Goal: Task Accomplishment & Management: Complete application form

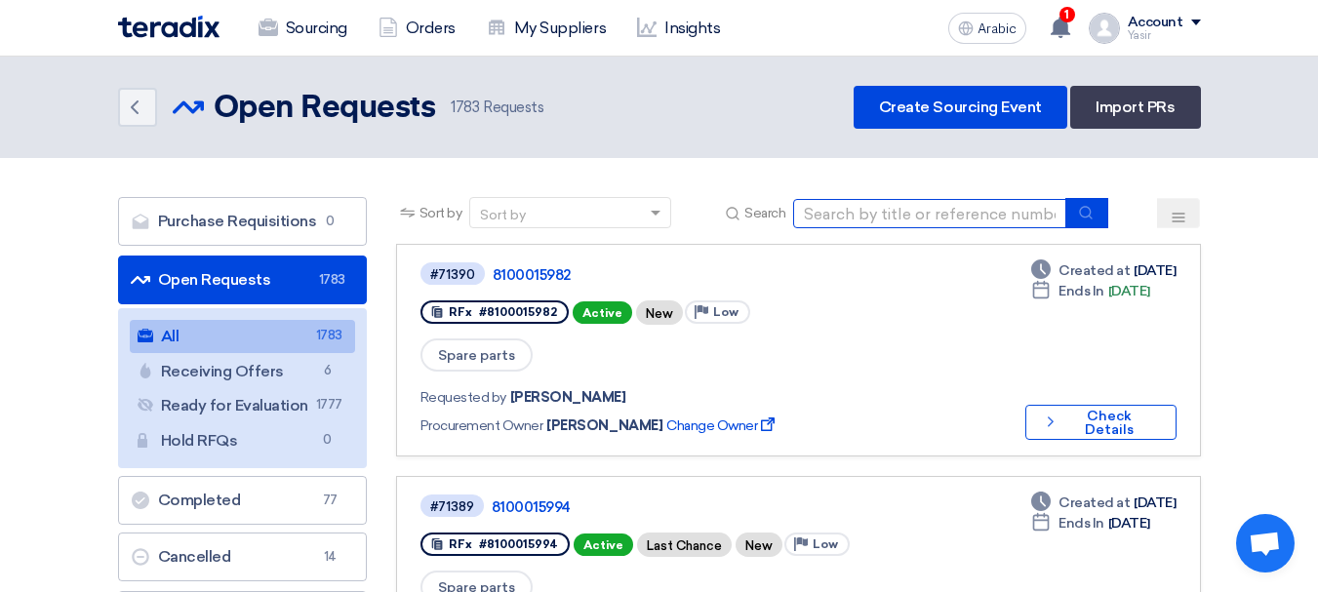
click at [935, 205] on input at bounding box center [929, 213] width 273 height 29
type input "69765"
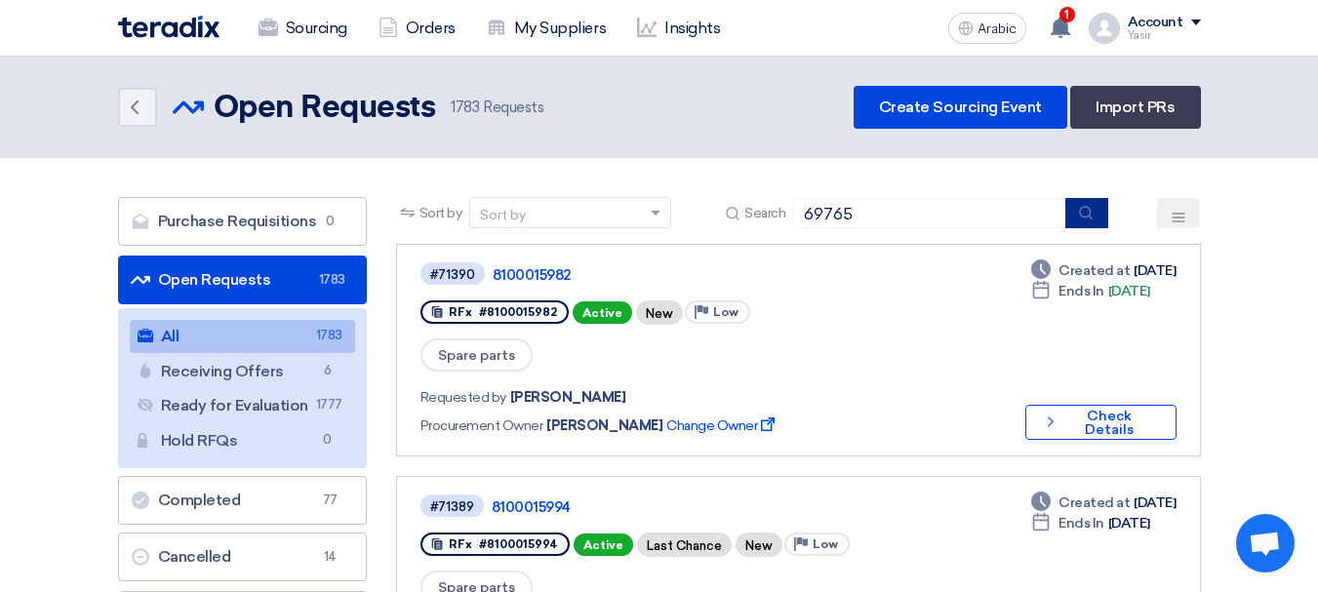
click at [1077, 220] on button "submit" at bounding box center [1086, 213] width 43 height 30
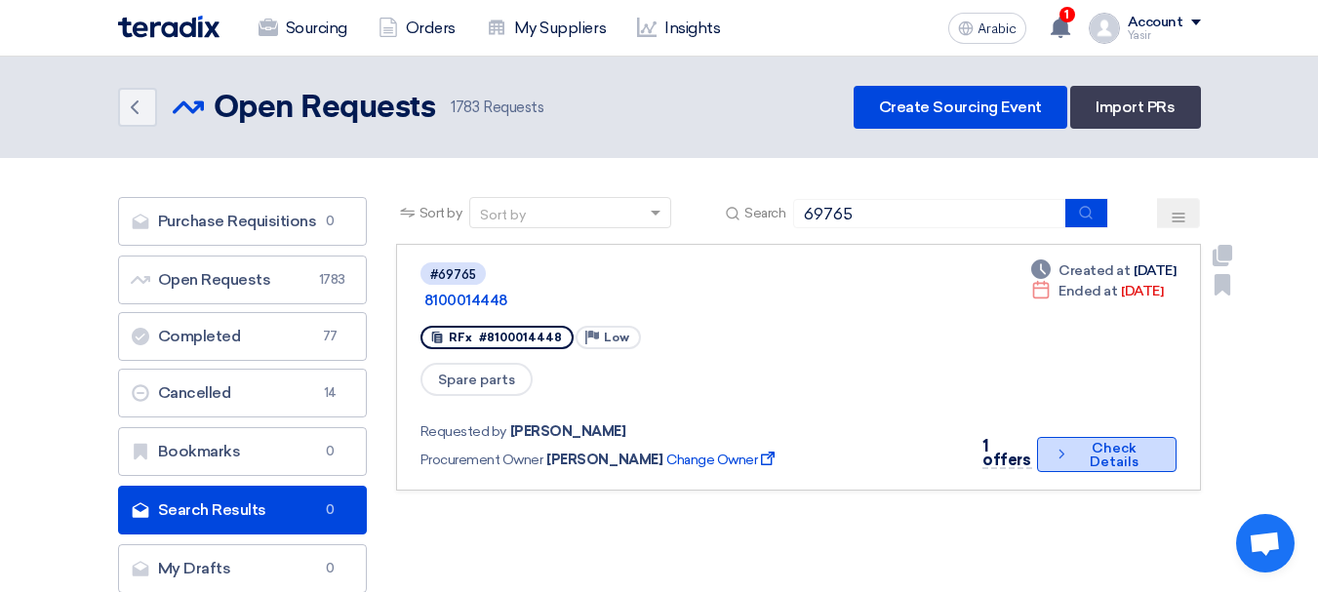
click at [1114, 440] on font "Check Details" at bounding box center [1114, 455] width 49 height 30
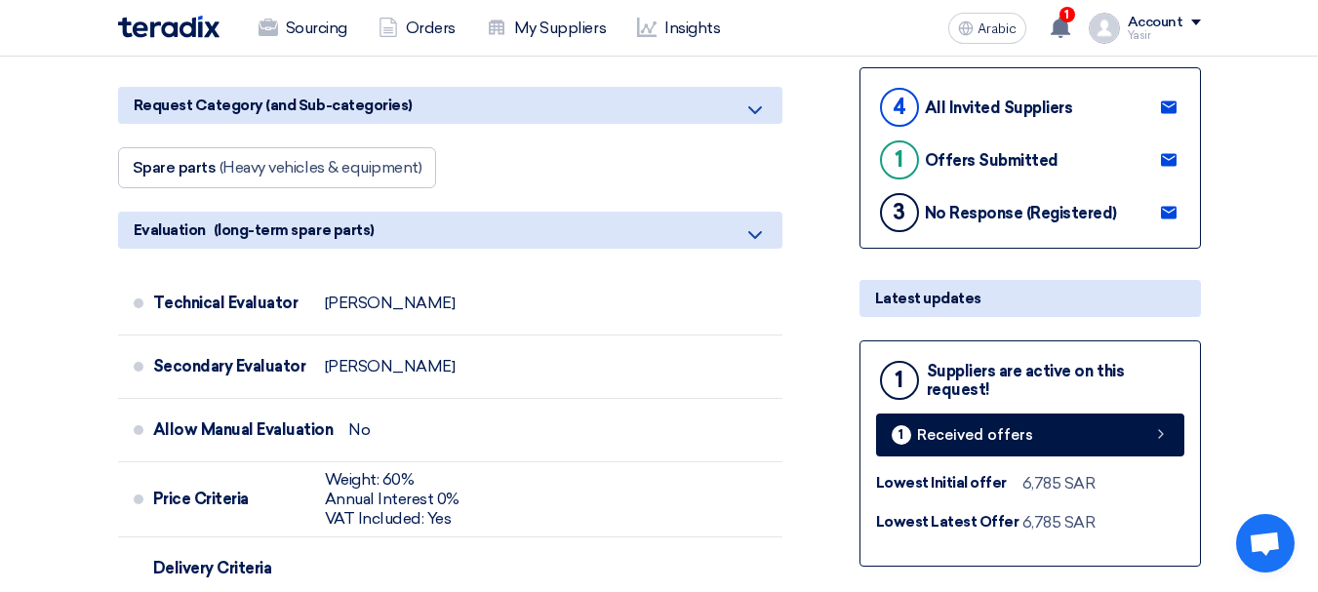
scroll to position [488, 0]
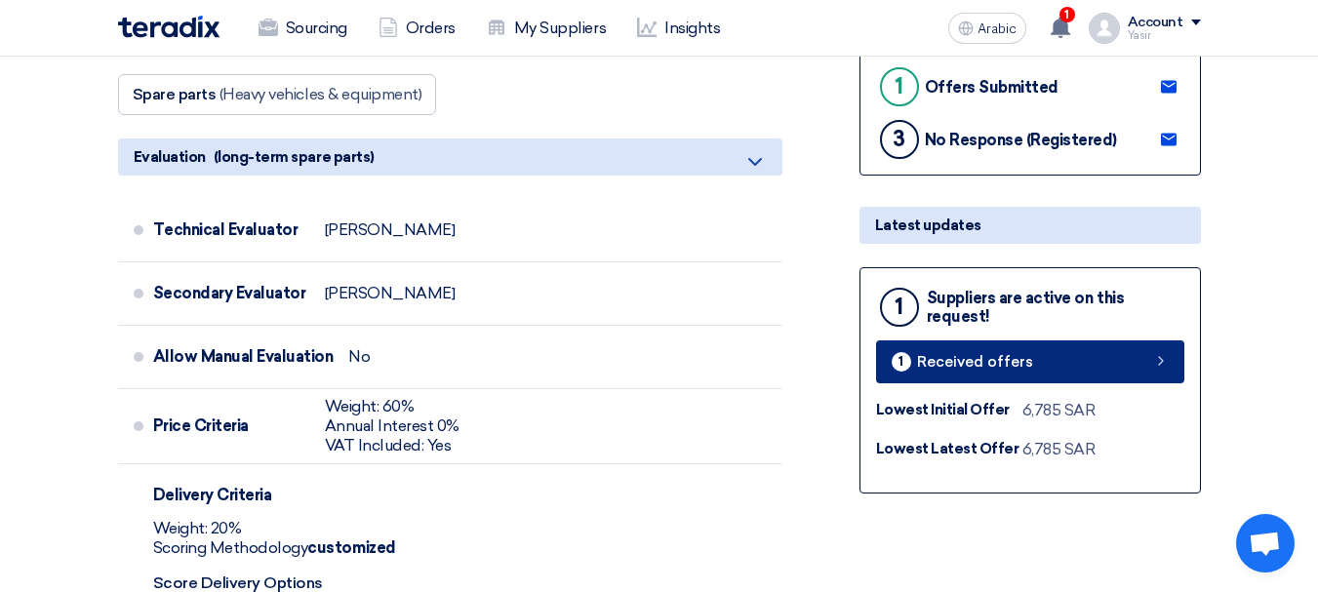
click at [1172, 347] on link "1 Received offers" at bounding box center [1030, 361] width 308 height 43
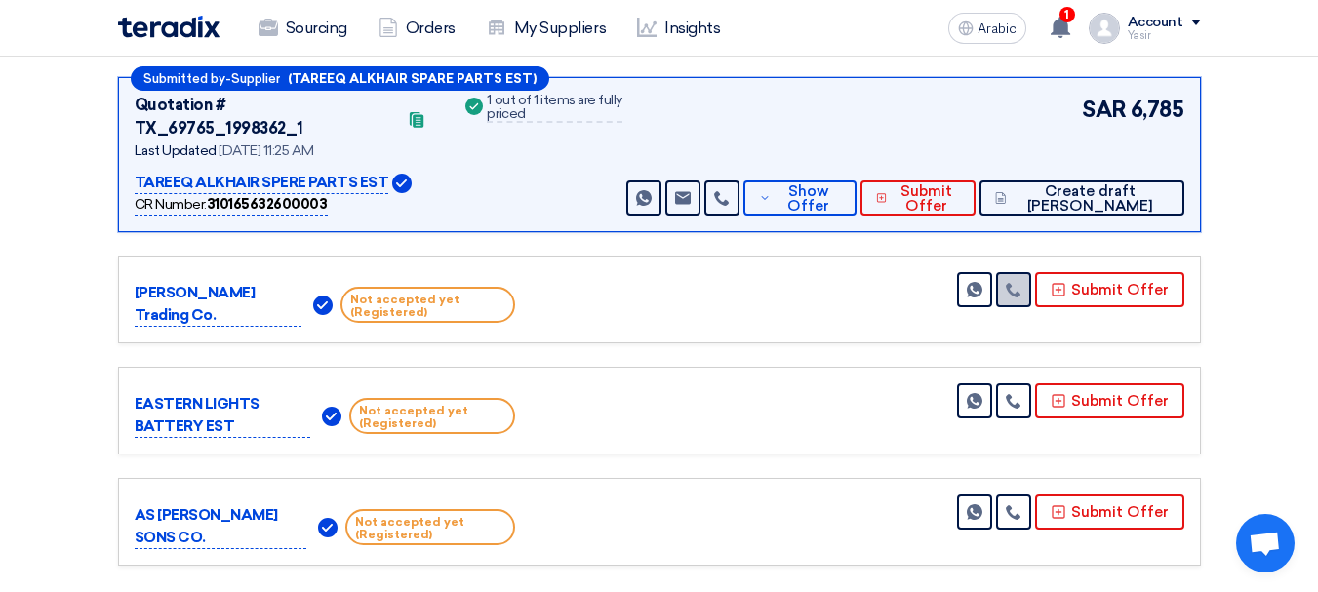
scroll to position [390, 0]
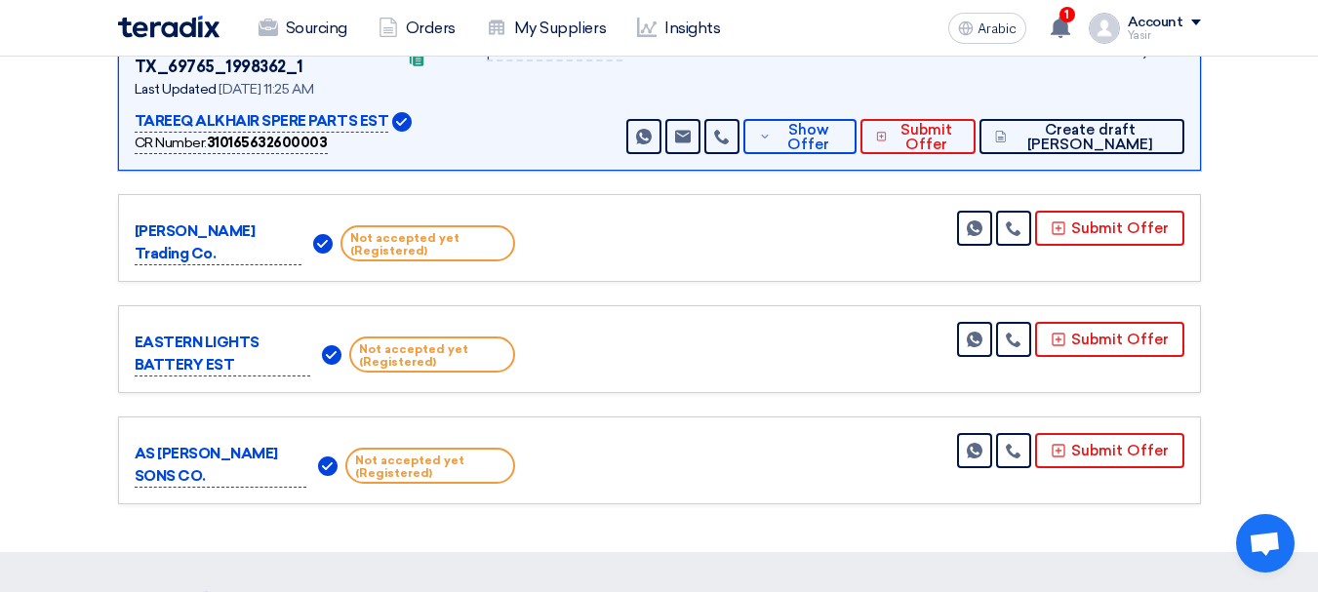
click at [862, 88] on div "SAR 6,785 Send Message Send Message" at bounding box center [902, 93] width 561 height 122
click at [829, 121] on font "Show Offer" at bounding box center [808, 137] width 42 height 32
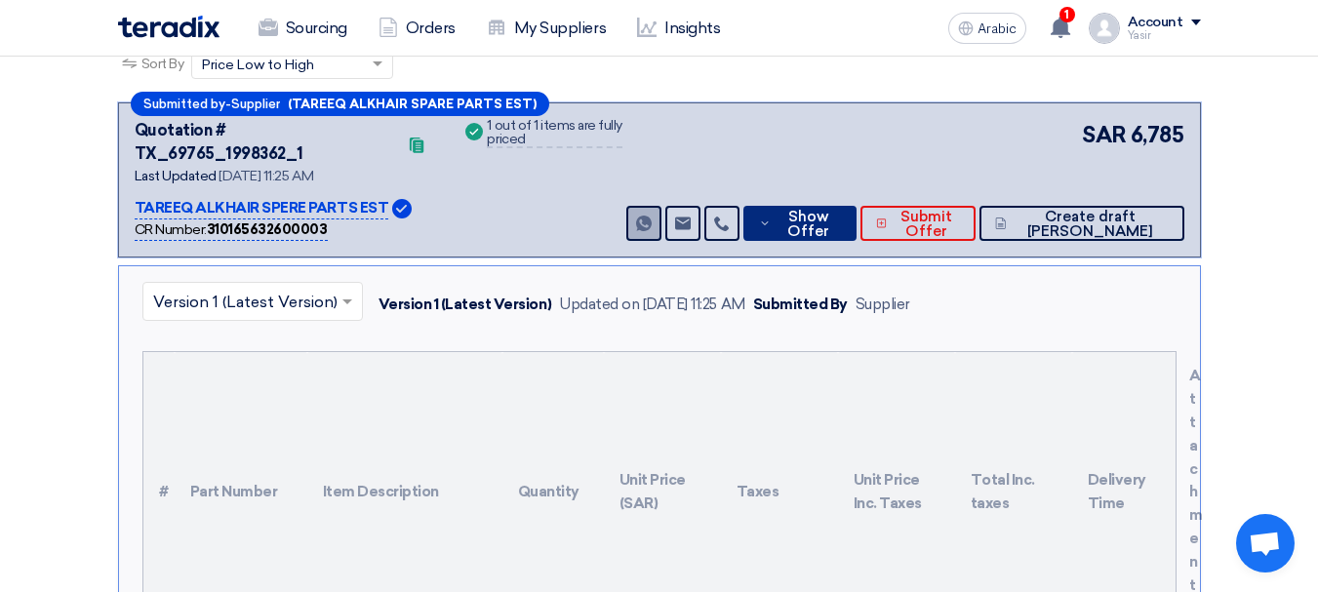
scroll to position [195, 0]
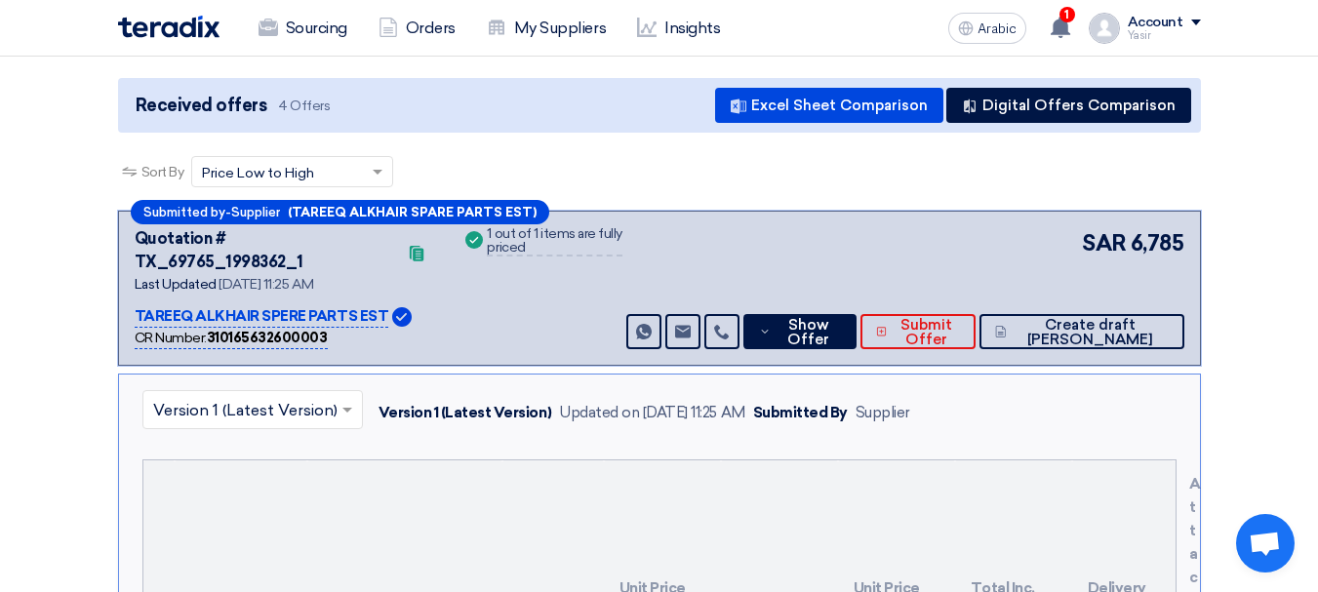
click at [265, 239] on font "Quotation # TX_69765_1998362_1" at bounding box center [219, 250] width 169 height 42
click at [277, 247] on font "Quotation # TX_69765_1998362_1" at bounding box center [219, 250] width 169 height 42
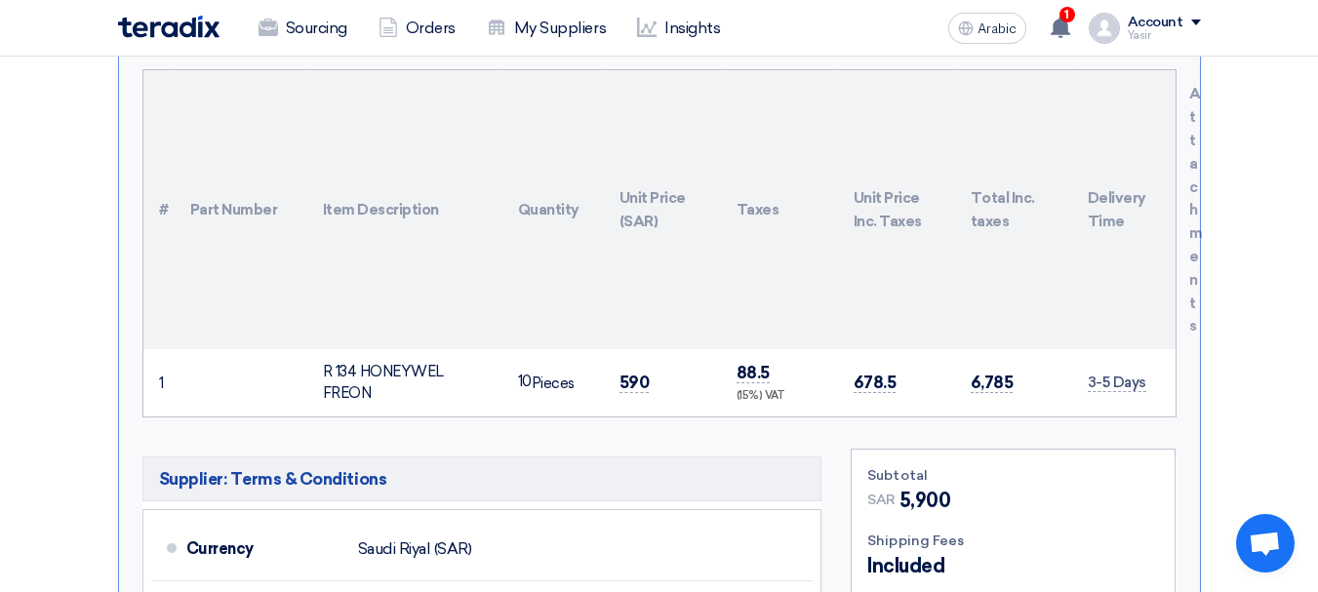
scroll to position [878, 0]
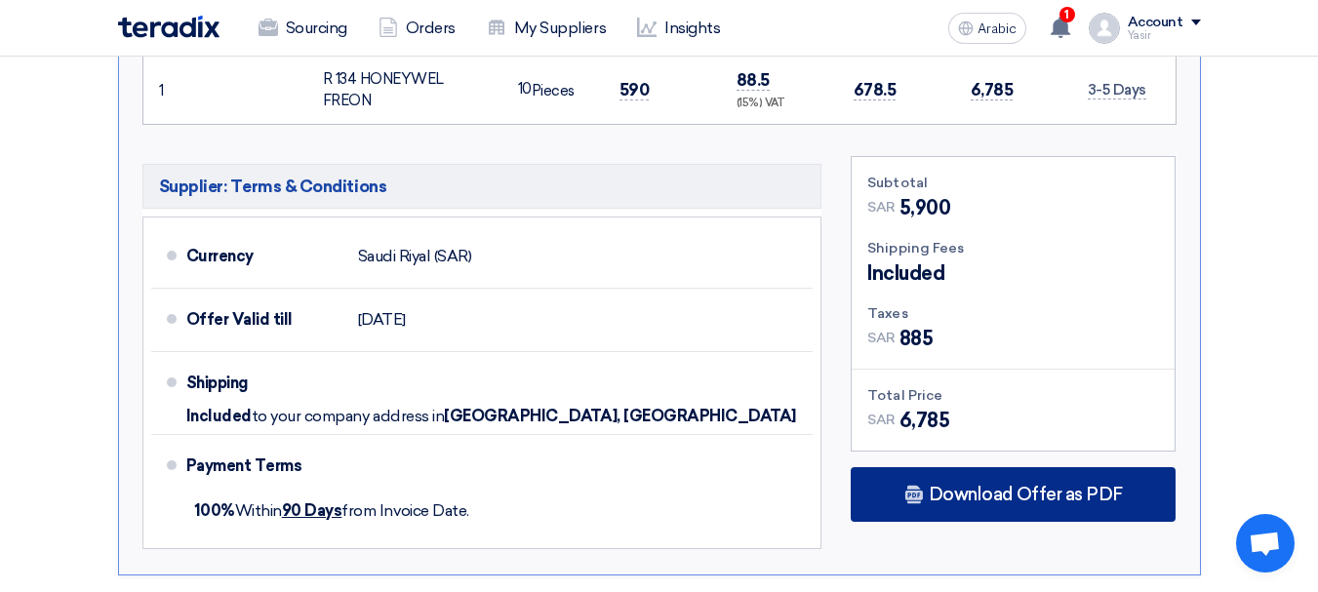
click at [1017, 467] on div "Download Offer as PDF" at bounding box center [1013, 494] width 325 height 55
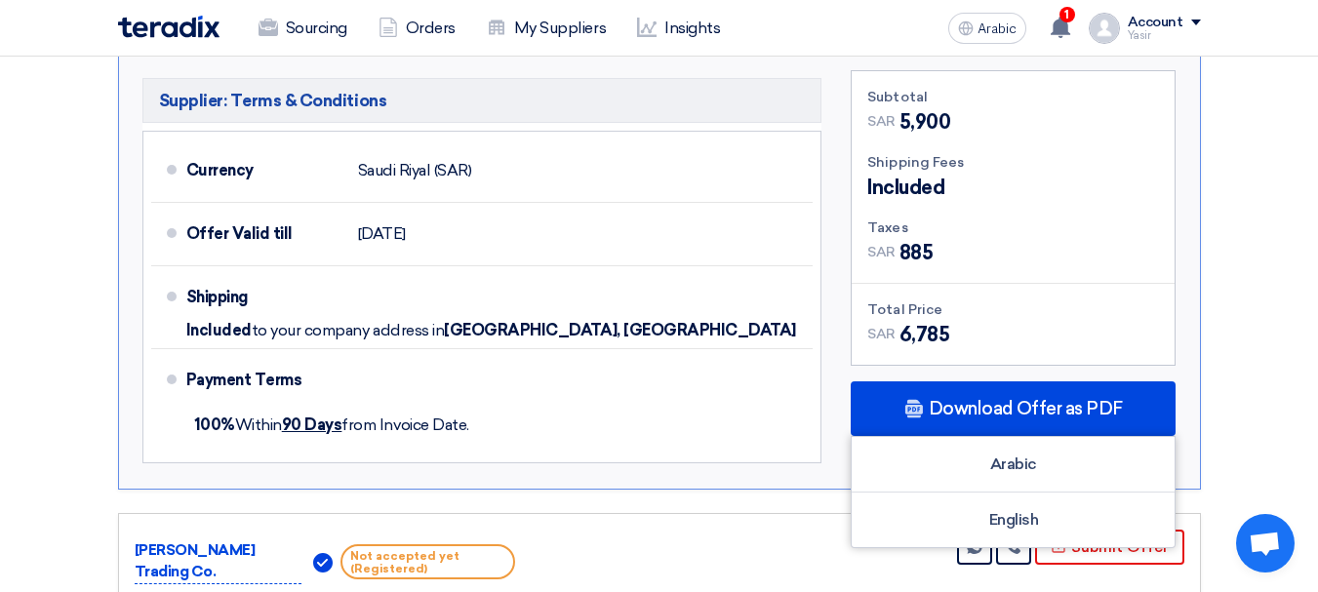
scroll to position [1073, 0]
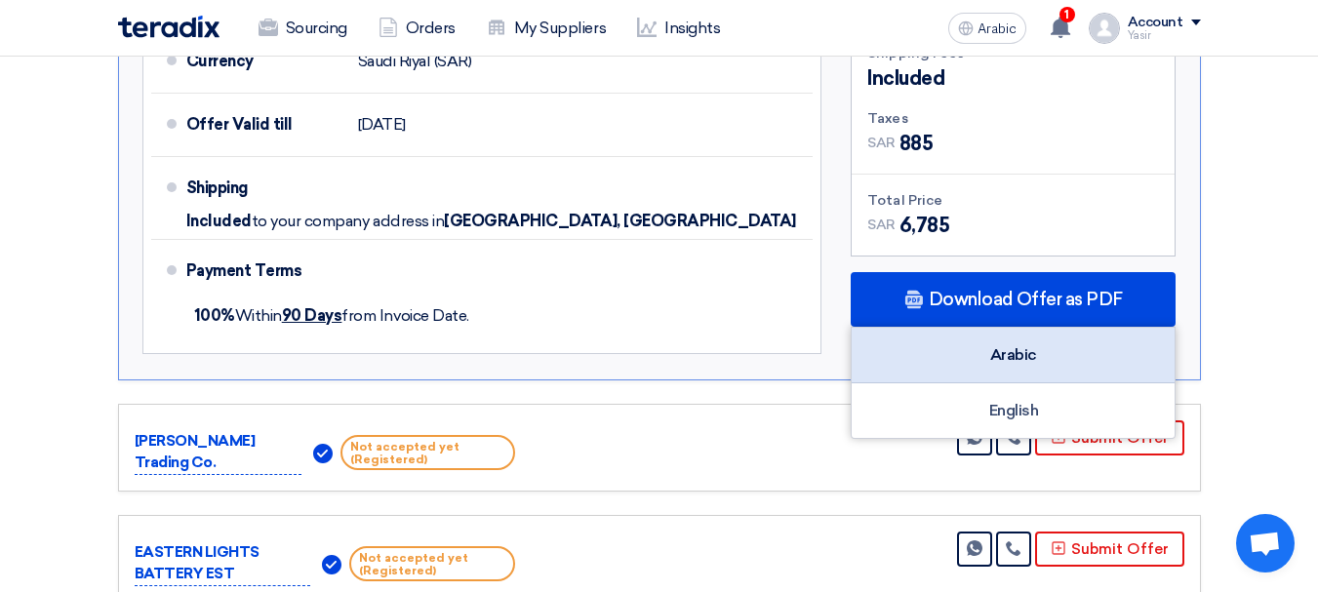
click at [1022, 345] on font "Arabic" at bounding box center [1013, 354] width 47 height 19
click at [1041, 341] on div "Arabic" at bounding box center [1013, 356] width 323 height 56
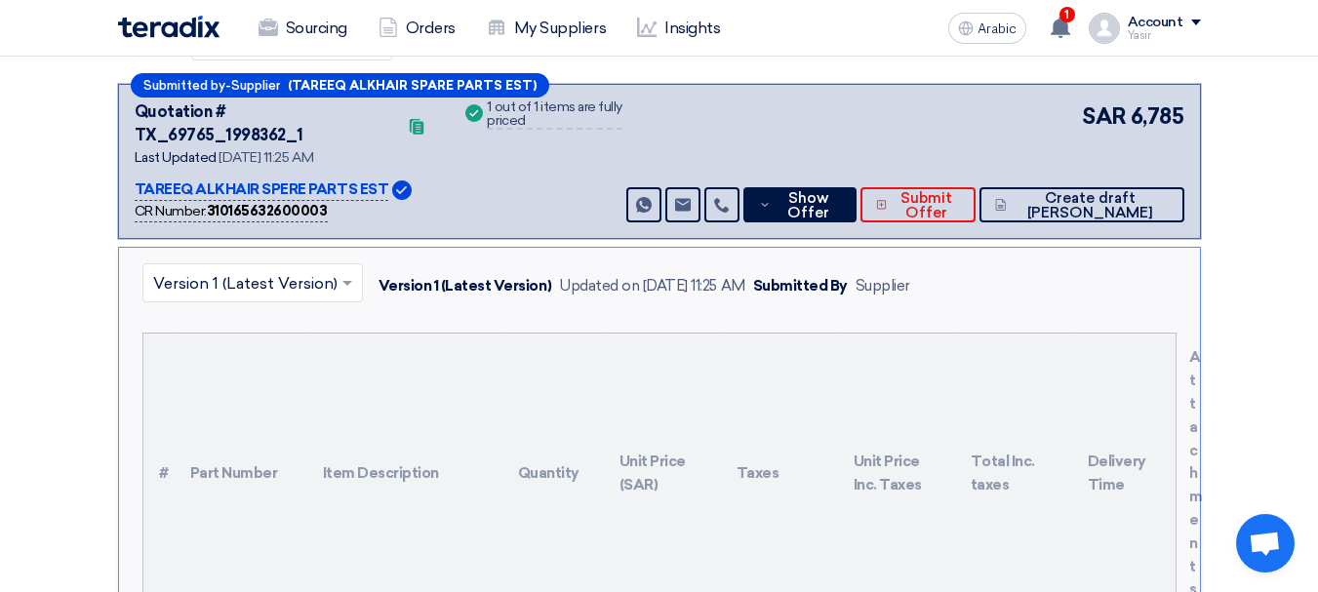
scroll to position [195, 0]
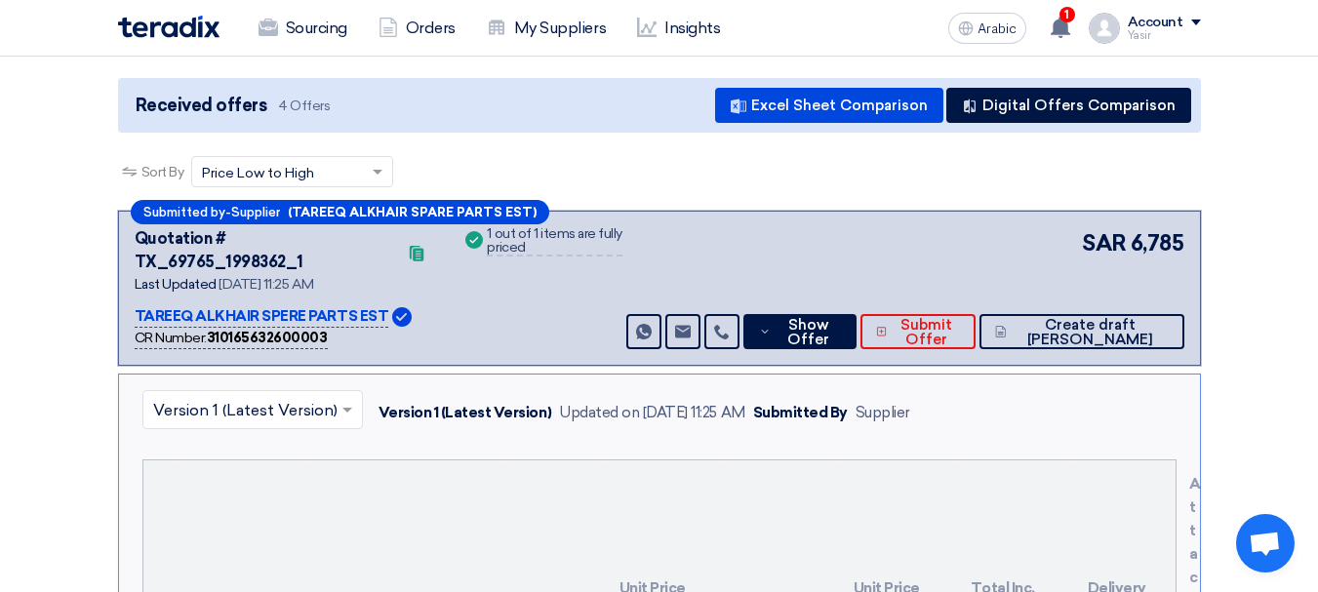
drag, startPoint x: 253, startPoint y: 237, endPoint x: 300, endPoint y: 240, distance: 47.9
click at [300, 240] on font "Quotation # TX_69765_1998362_1" at bounding box center [219, 250] width 169 height 42
copy font "69765"
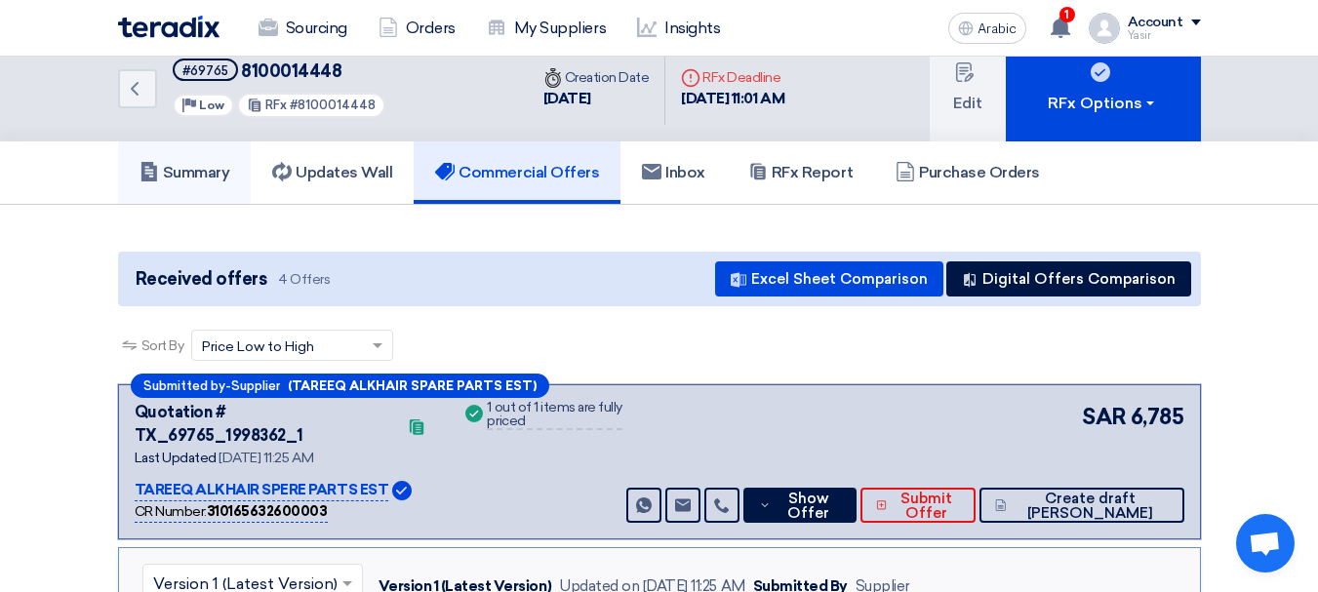
scroll to position [0, 0]
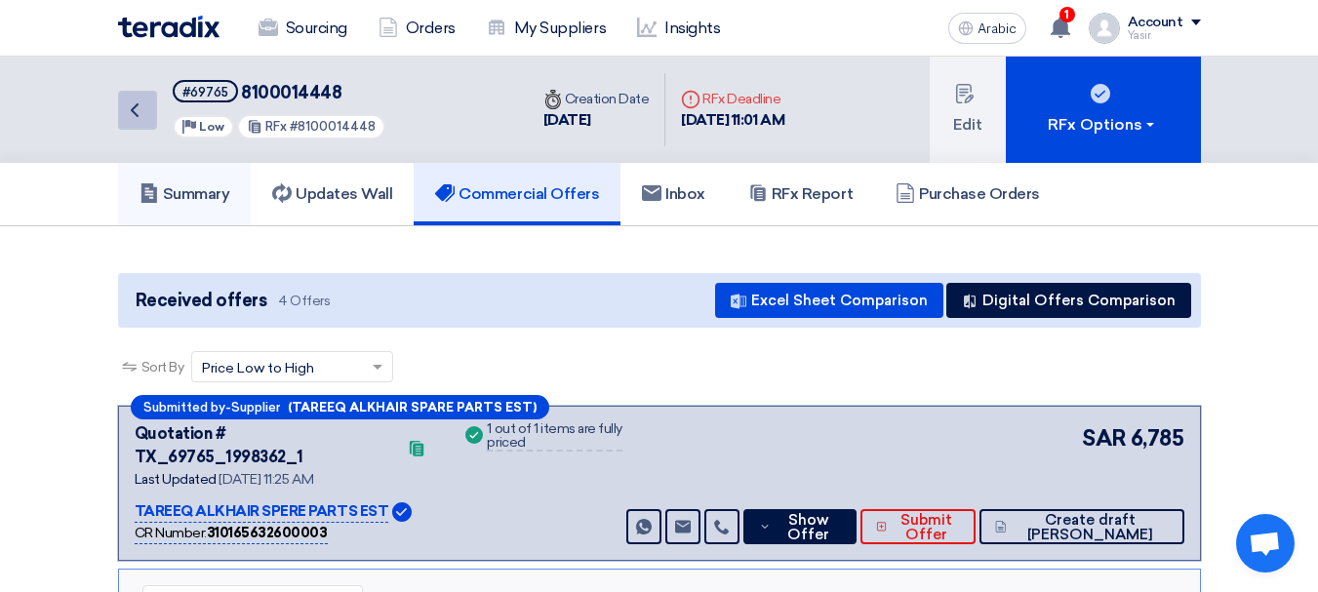
click at [143, 101] on icon "Back" at bounding box center [134, 110] width 23 height 23
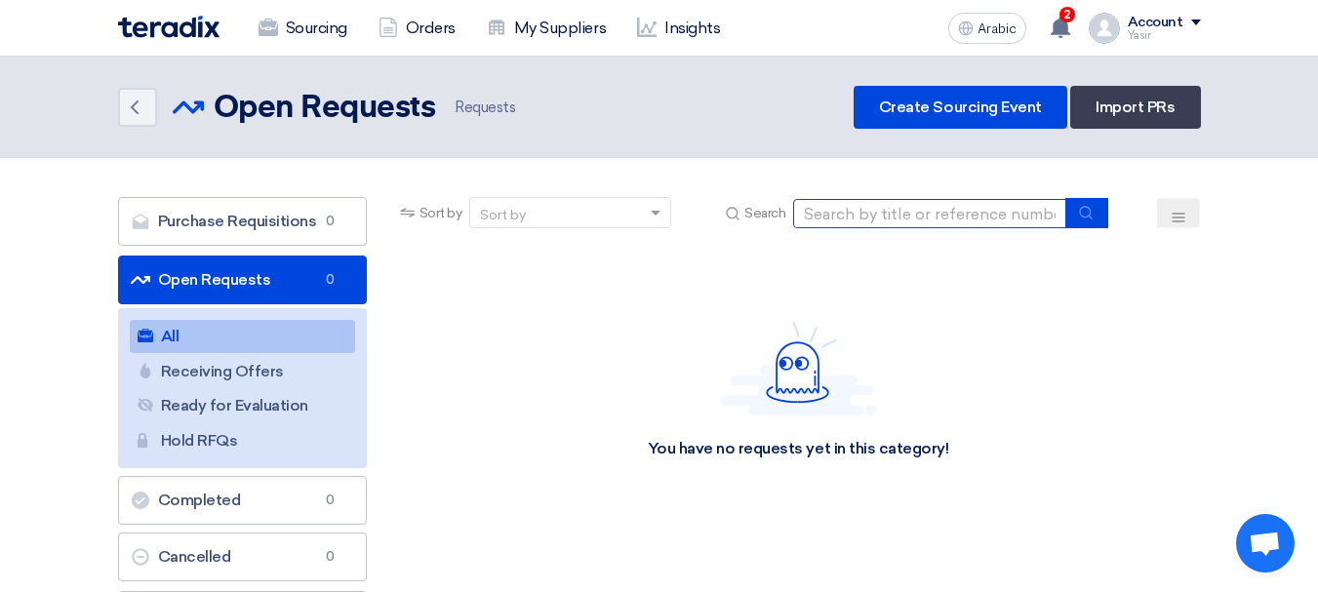
drag, startPoint x: 842, startPoint y: 223, endPoint x: 877, endPoint y: 239, distance: 38.4
click at [842, 223] on input at bounding box center [929, 213] width 273 height 29
paste input "8100015998"
type input "8100015998"
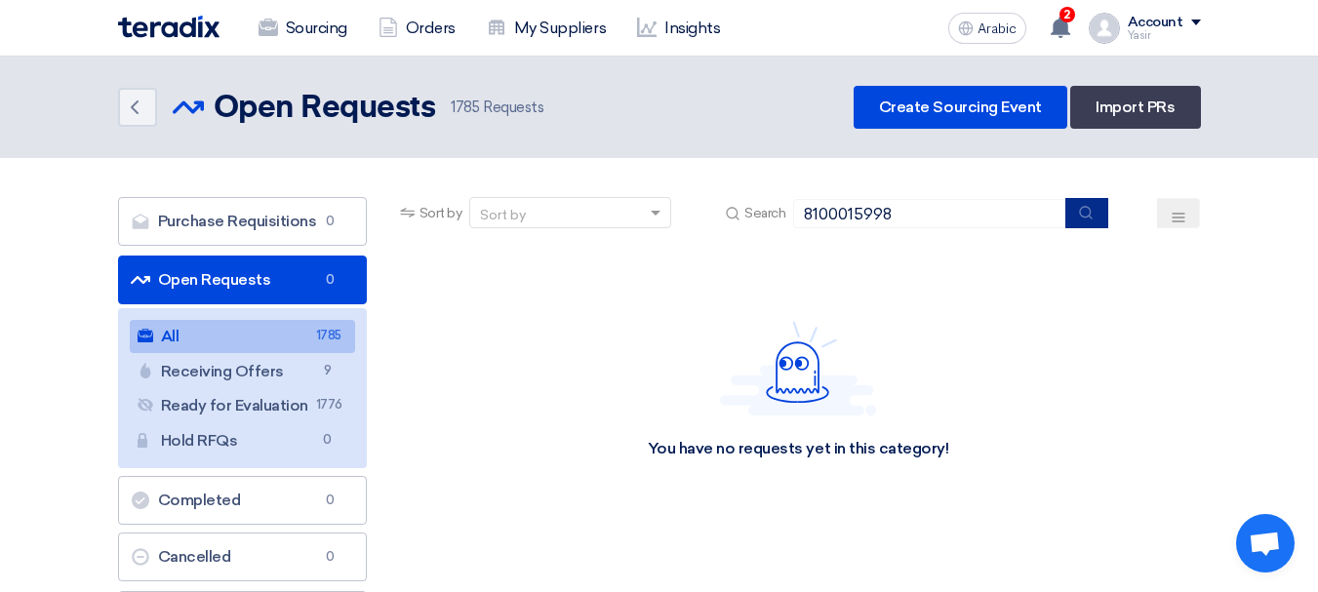
click at [1091, 222] on button "submit" at bounding box center [1086, 213] width 43 height 30
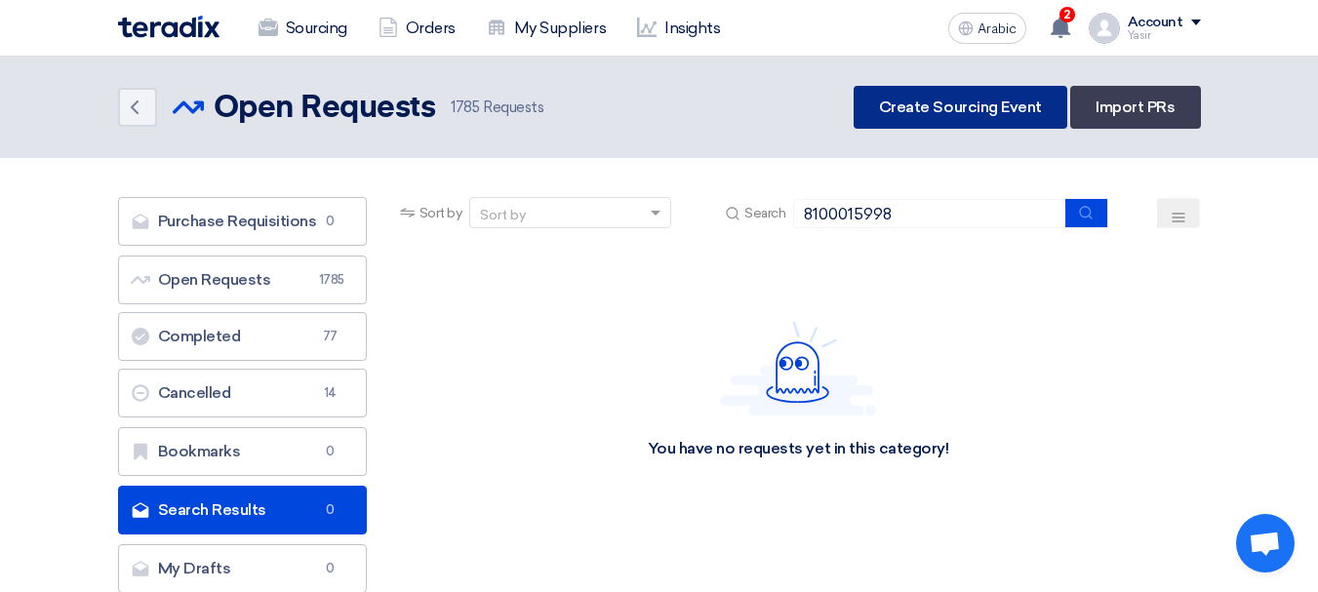
click at [952, 95] on link "Create Sourcing Event" at bounding box center [961, 107] width 214 height 43
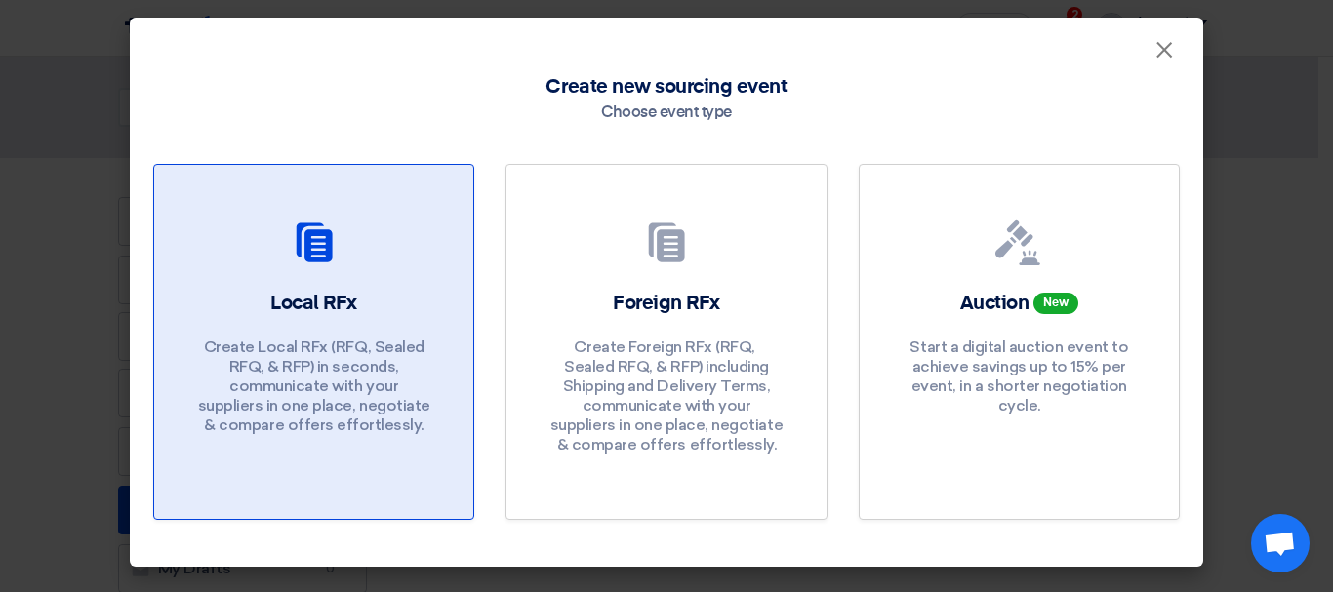
click at [354, 340] on font "Create Local RFx (RFQ, ​​Sealed RFQ, & RFP) in seconds, communicate with your s…" at bounding box center [314, 386] width 232 height 97
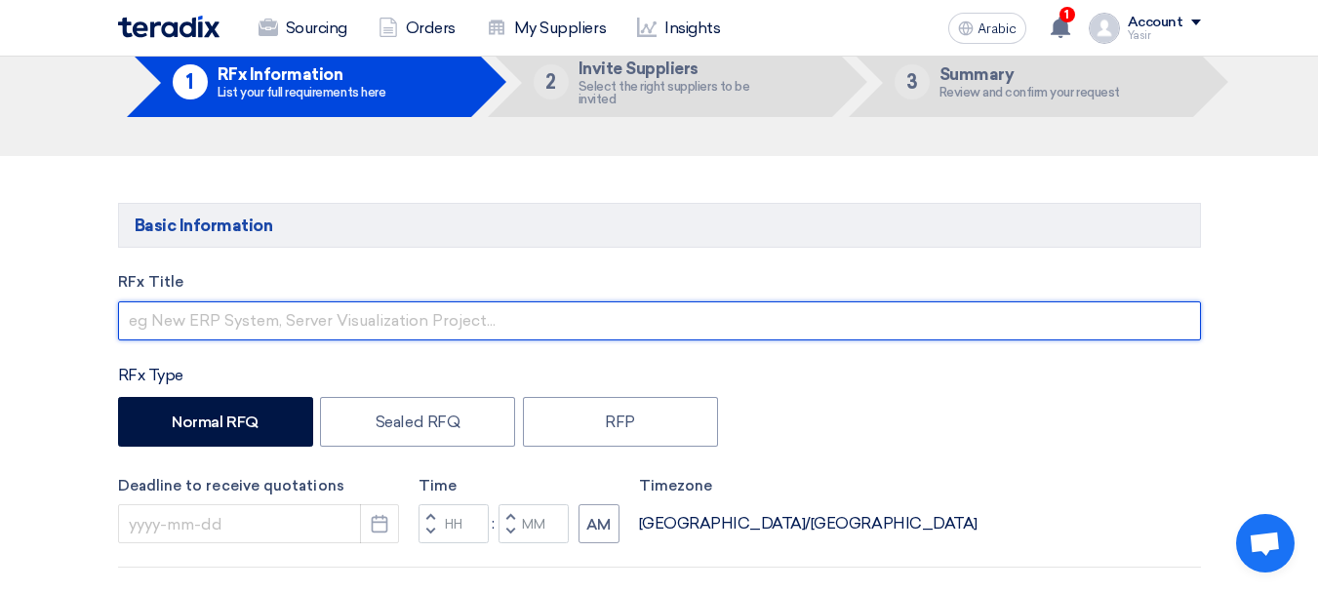
click at [345, 322] on input "text" at bounding box center [659, 320] width 1083 height 39
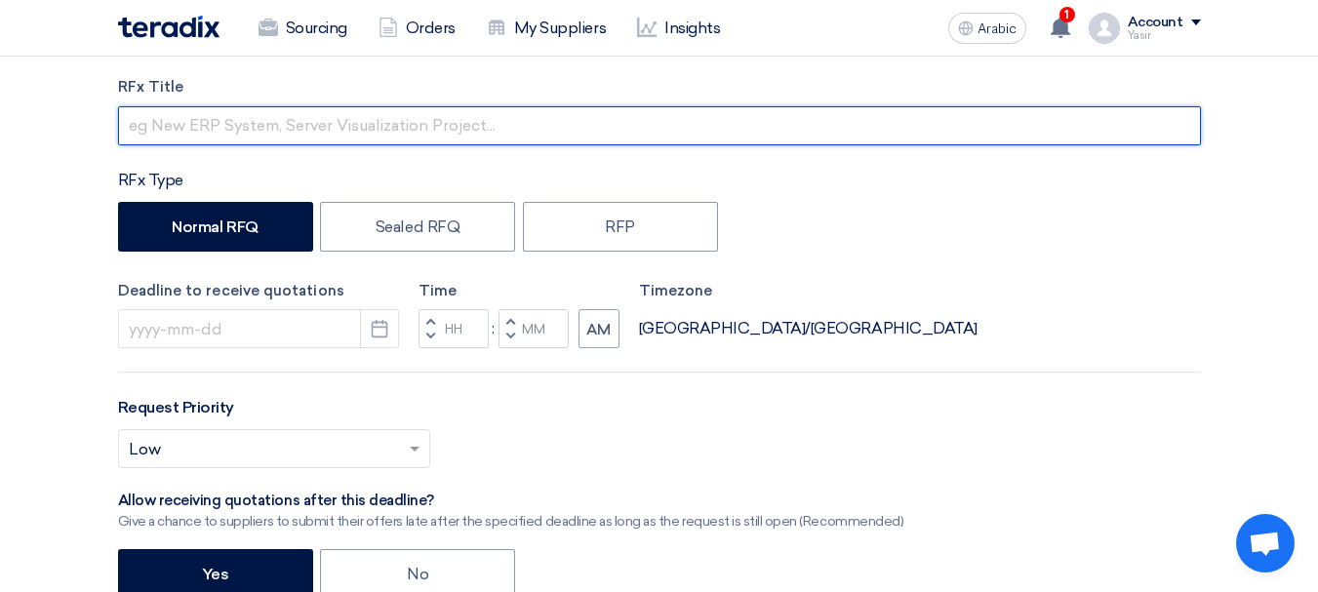
paste input "8100015998"
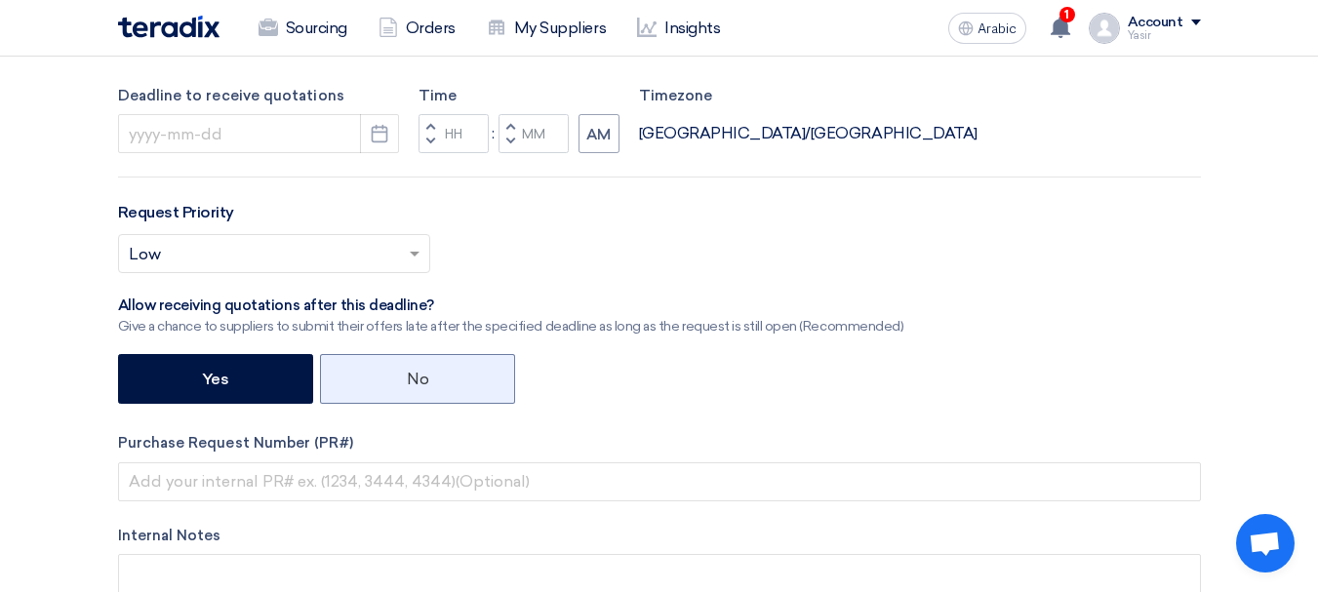
scroll to position [585, 0]
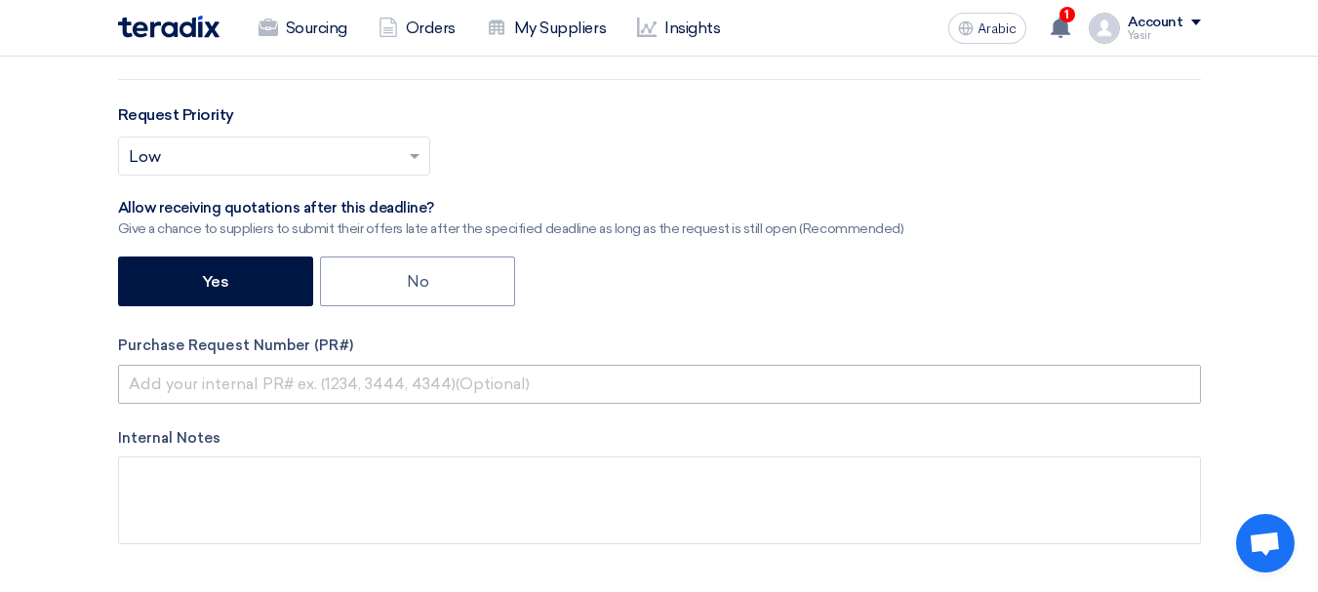
type input "8100015998"
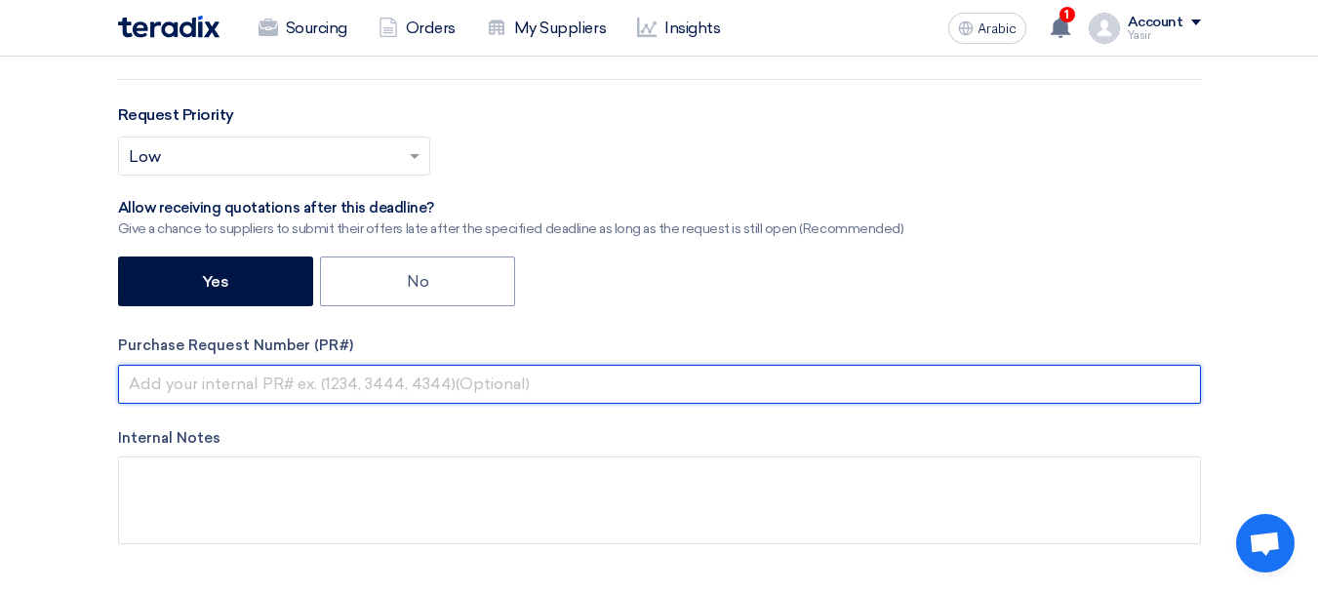
click at [437, 373] on input "text" at bounding box center [659, 384] width 1083 height 39
paste input "8100015998"
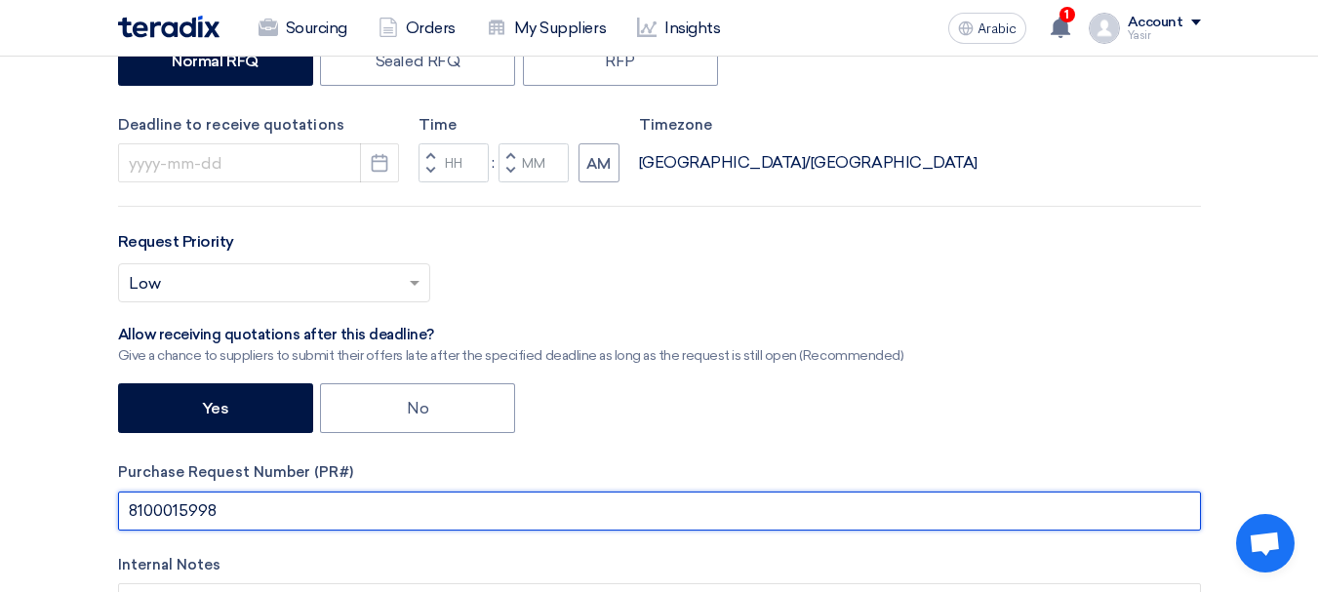
scroll to position [293, 0]
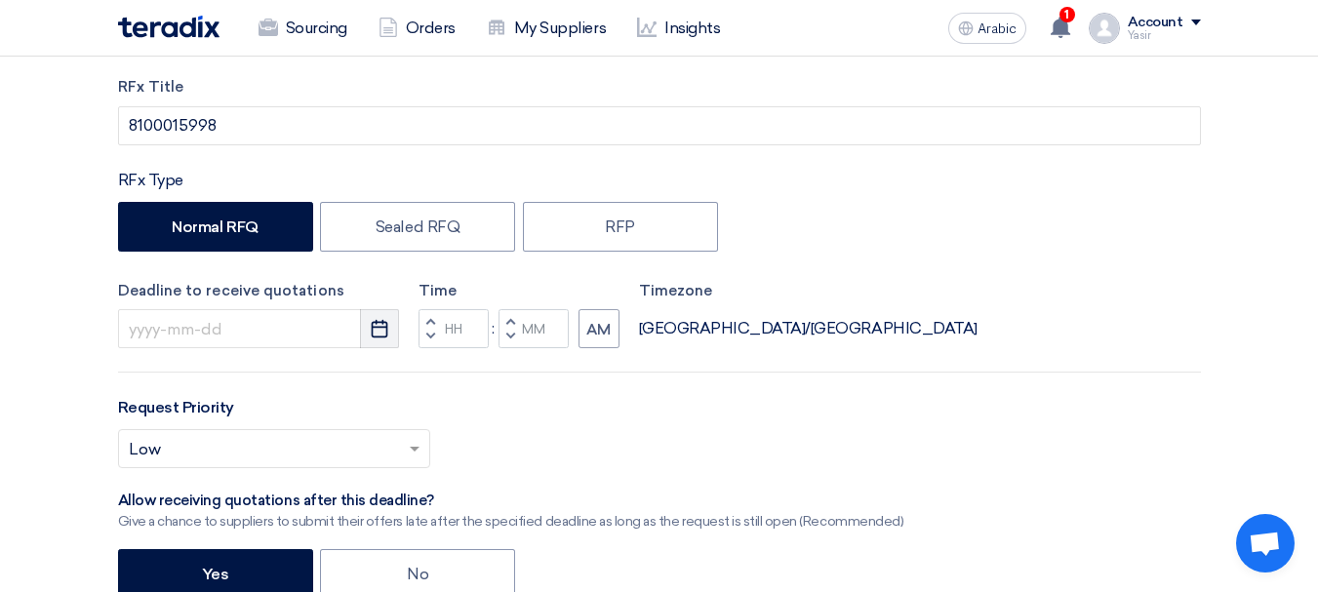
type input "8100015998"
click at [374, 328] on use "button" at bounding box center [380, 329] width 17 height 18
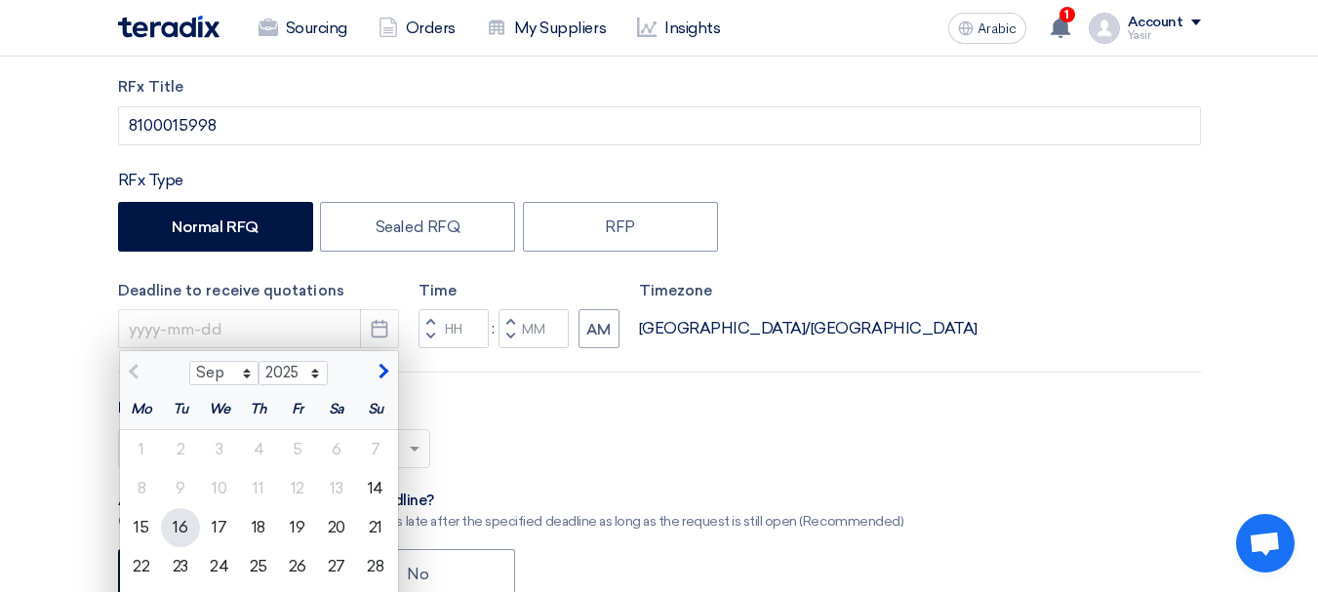
click at [174, 527] on font "16" at bounding box center [180, 527] width 15 height 19
type input "[DATE]"
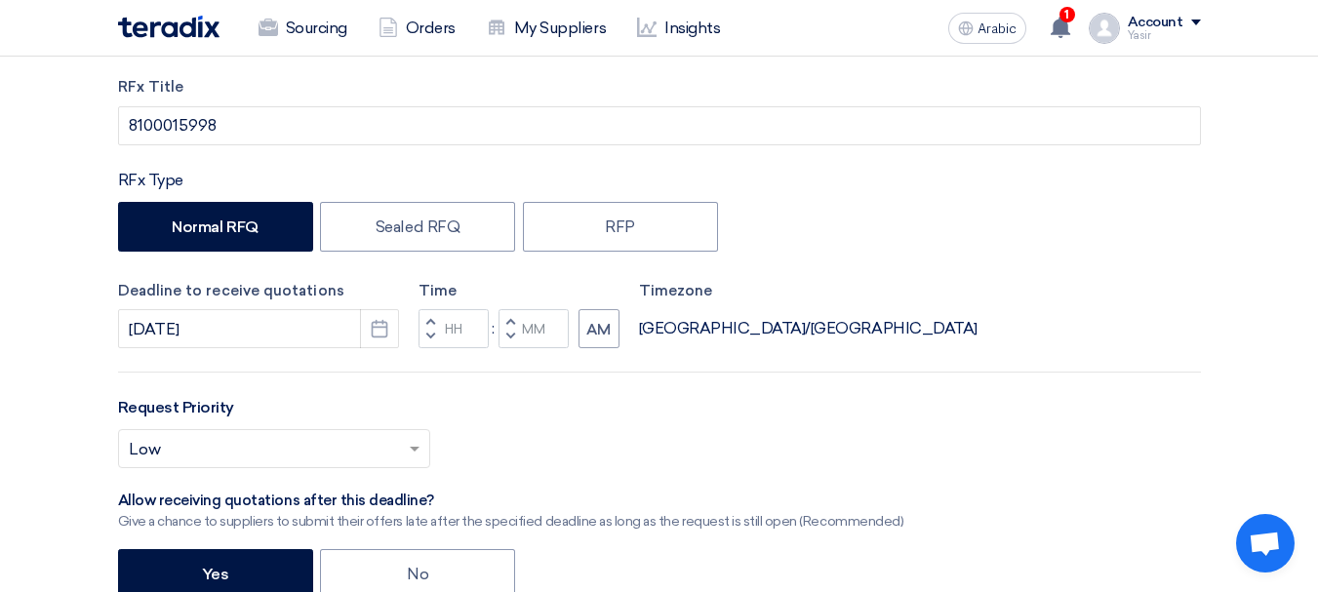
click at [428, 330] on button "Decrement hours" at bounding box center [430, 337] width 23 height 24
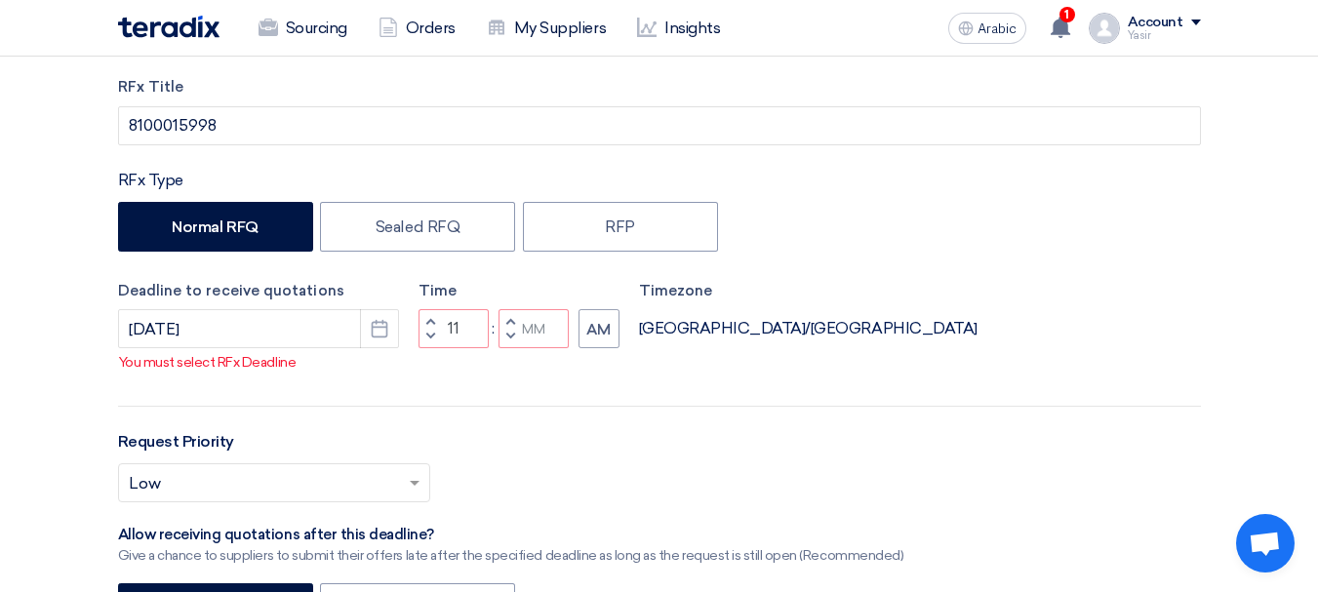
click at [514, 339] on button "Decrement minutes" at bounding box center [510, 337] width 23 height 24
type input "10"
type input "59"
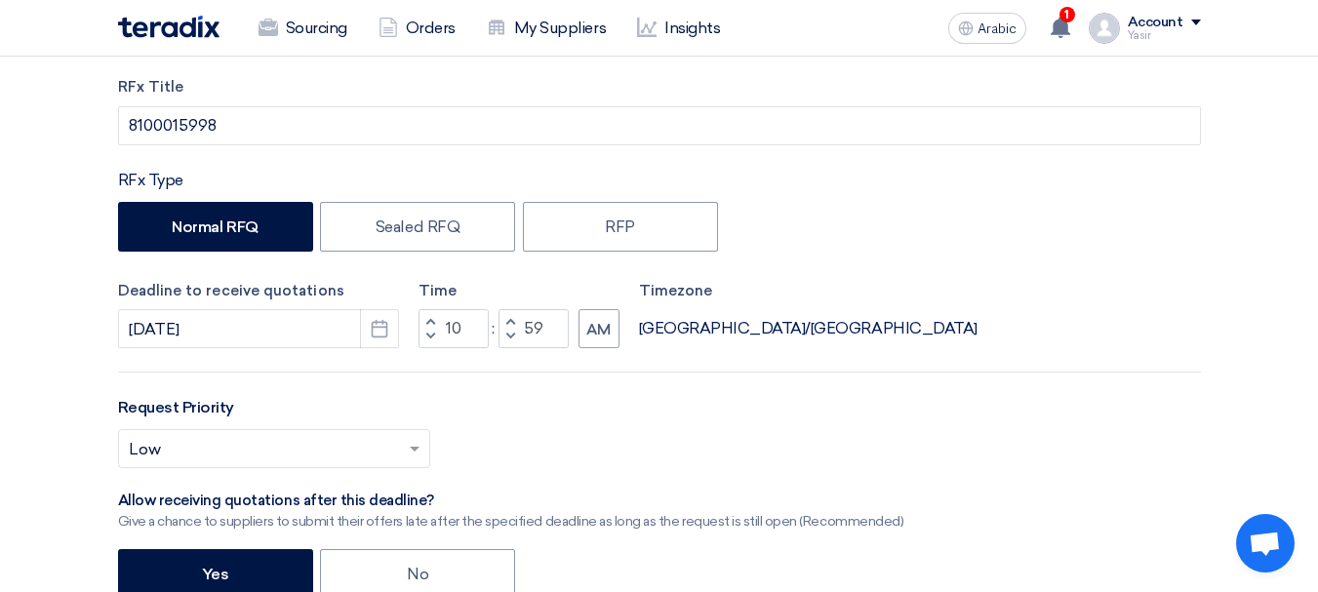
click at [436, 343] on button "Decrement hours" at bounding box center [430, 337] width 23 height 24
click at [429, 318] on span "button" at bounding box center [429, 321] width 7 height 12
type input "11"
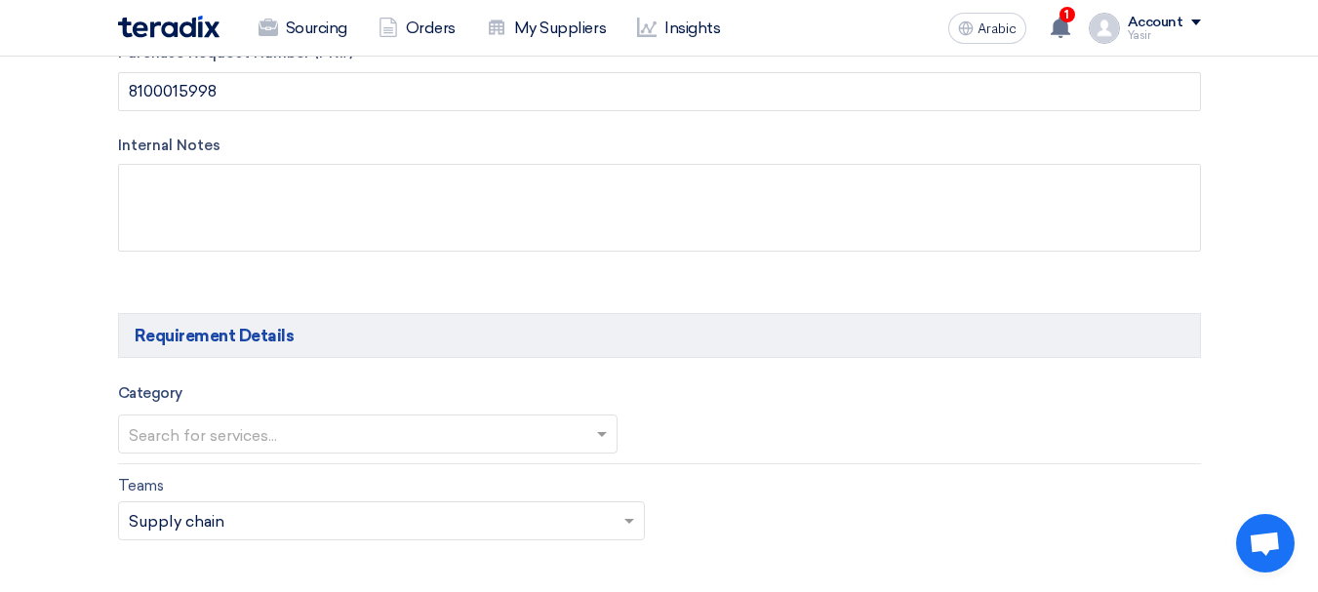
scroll to position [976, 0]
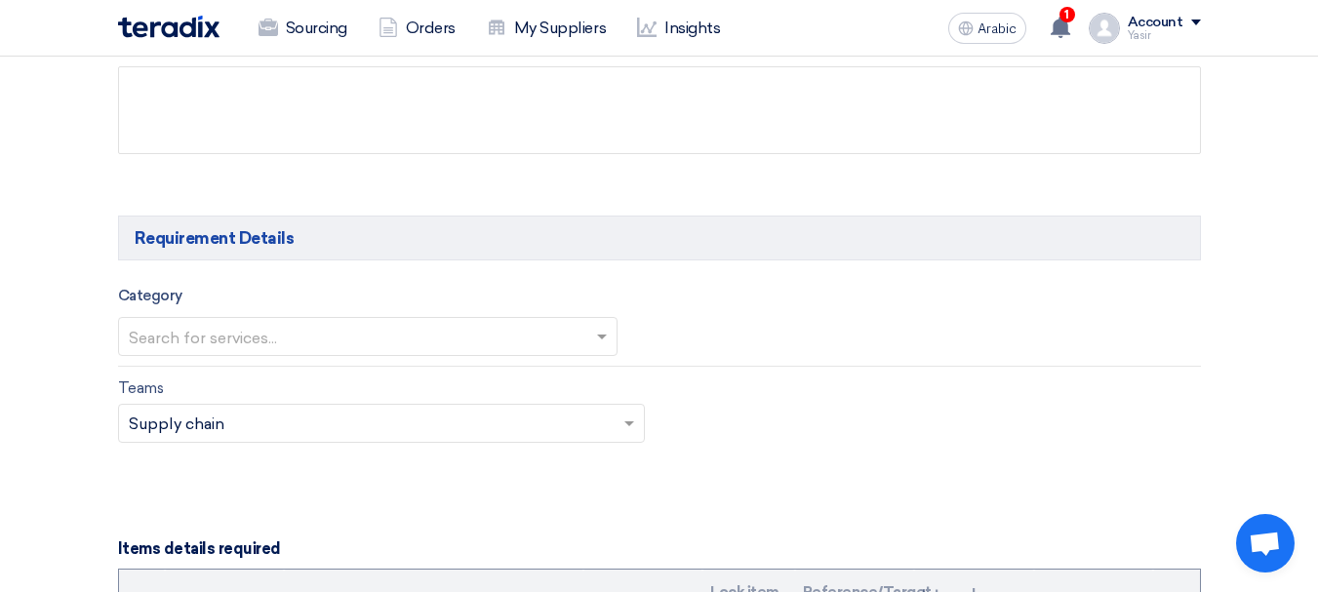
click at [287, 339] on input "text" at bounding box center [358, 338] width 459 height 32
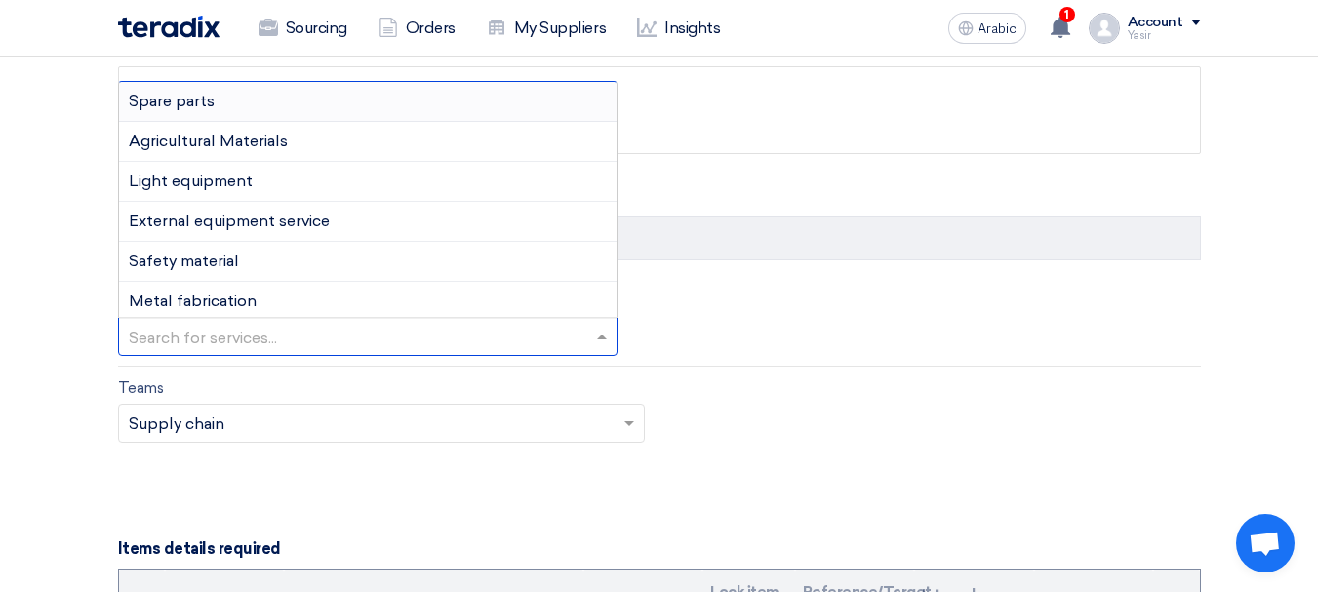
click at [168, 95] on font "Spare parts" at bounding box center [172, 101] width 86 height 19
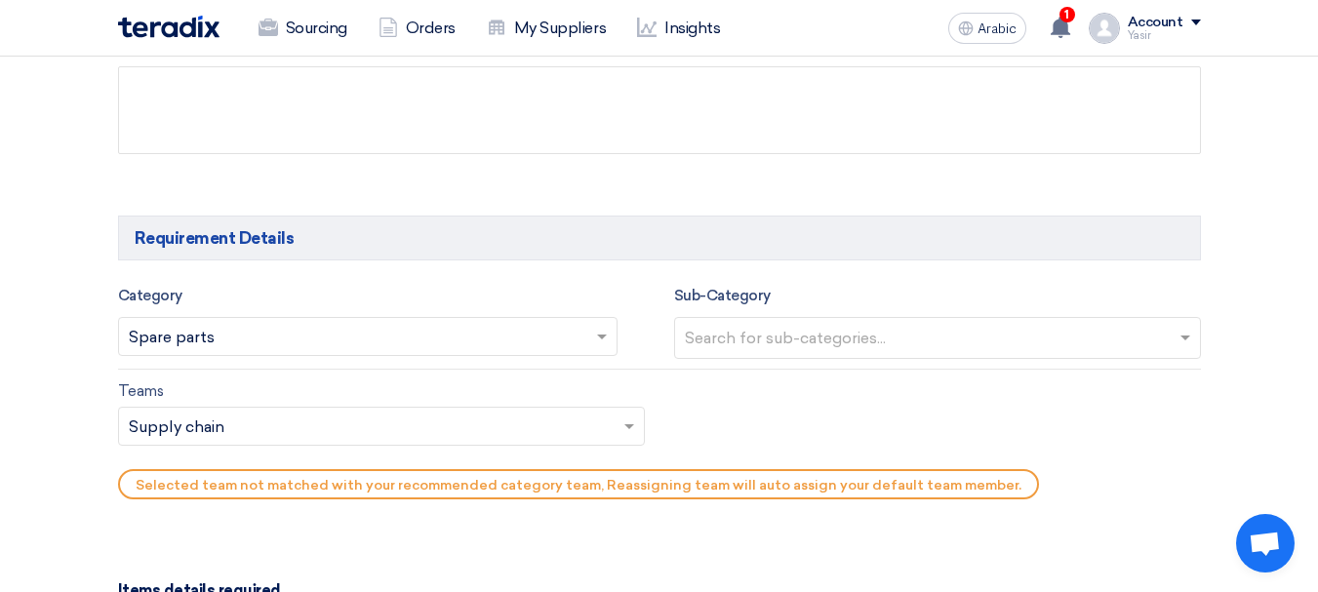
scroll to position [1073, 0]
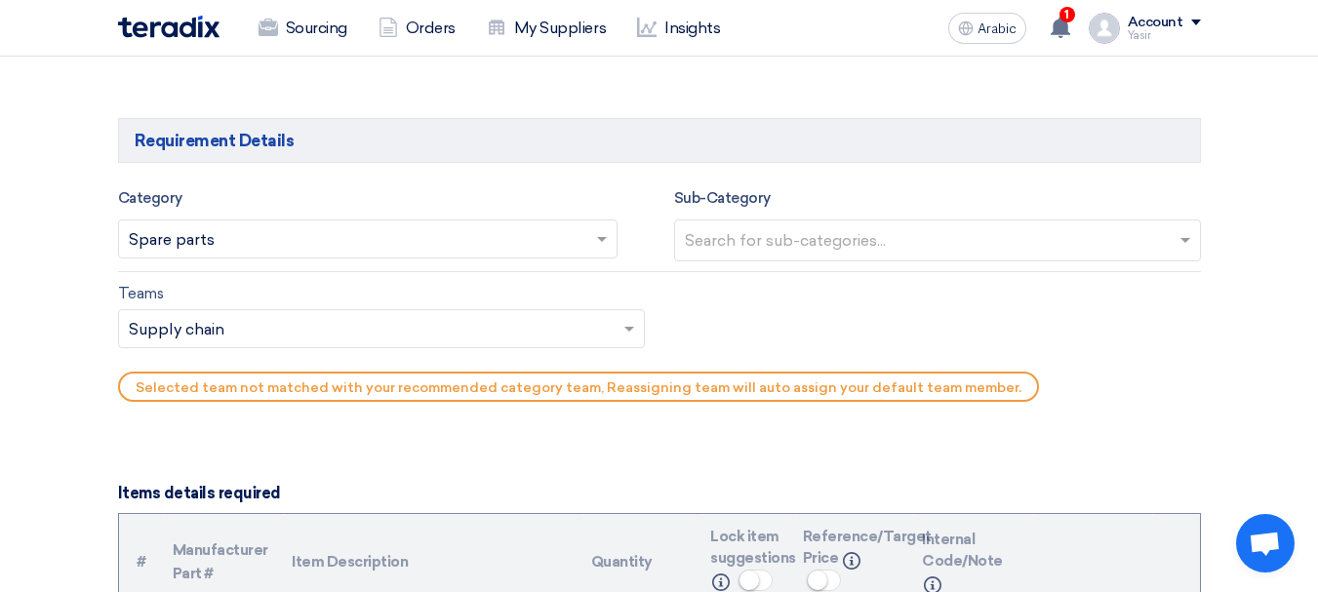
click at [748, 224] on div at bounding box center [929, 241] width 494 height 35
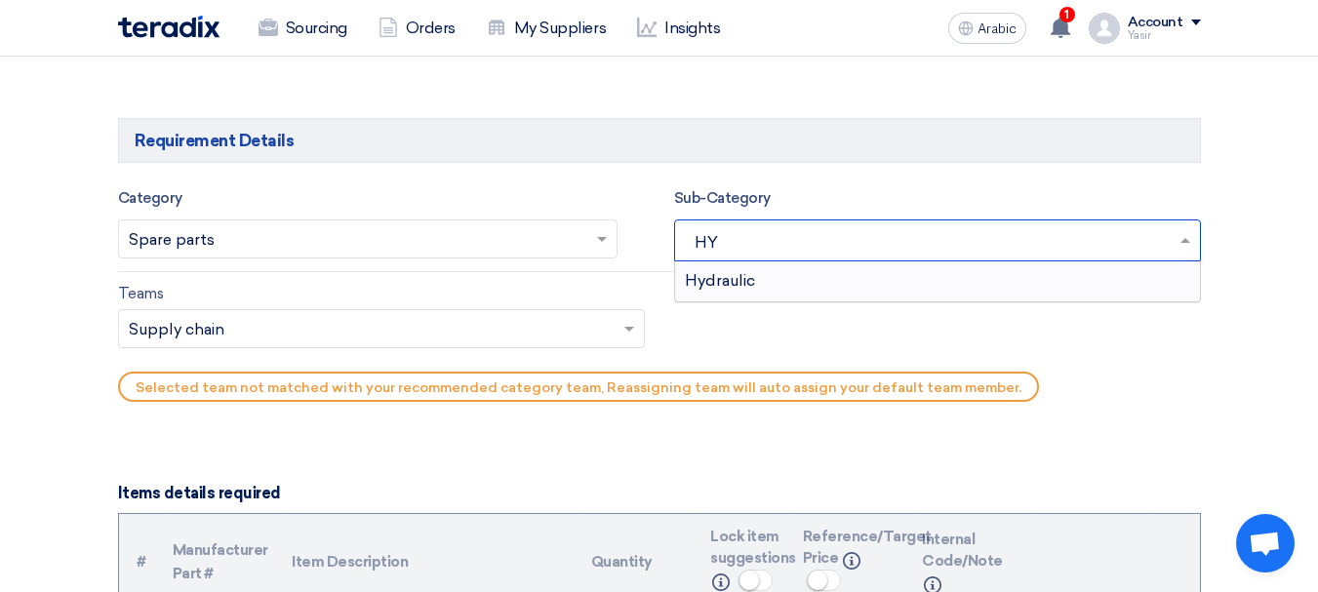
type input "H"
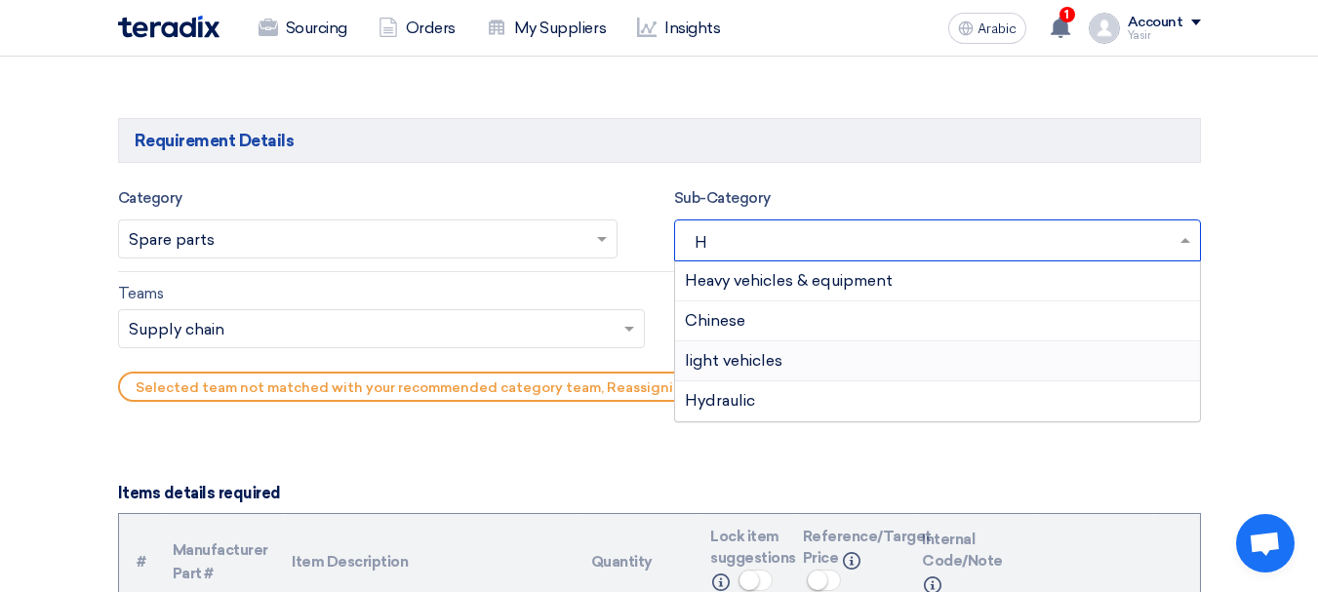
type input "HE"
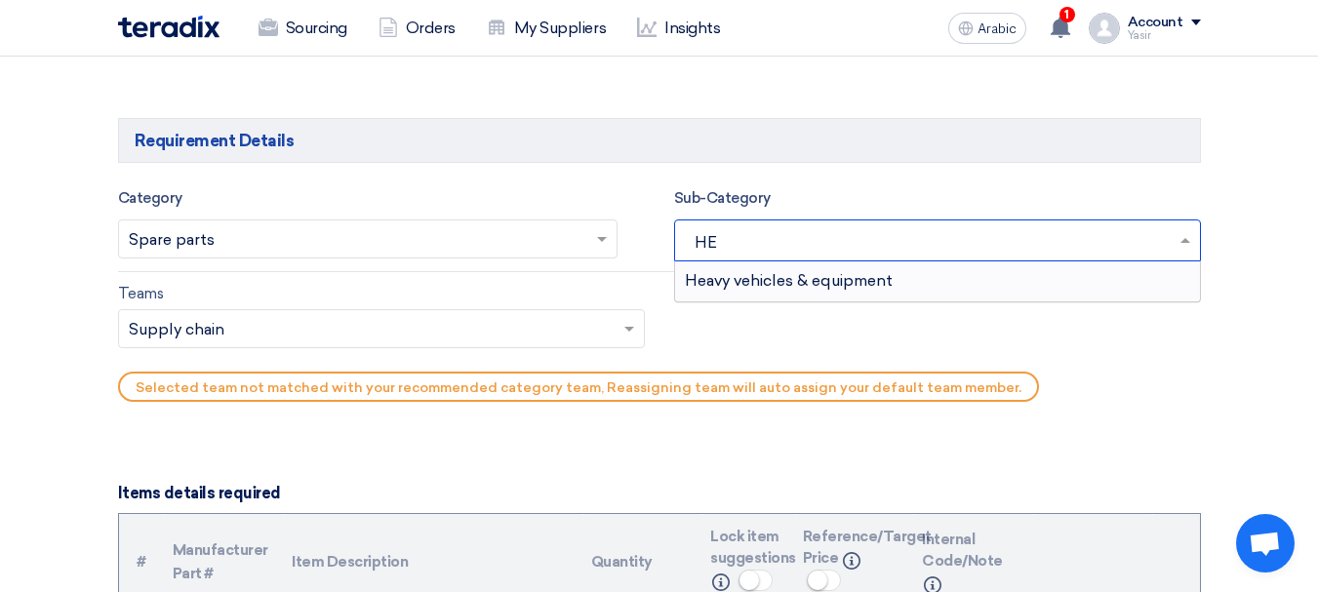
click at [781, 276] on font "Heavy vehicles & equipment" at bounding box center [789, 280] width 208 height 19
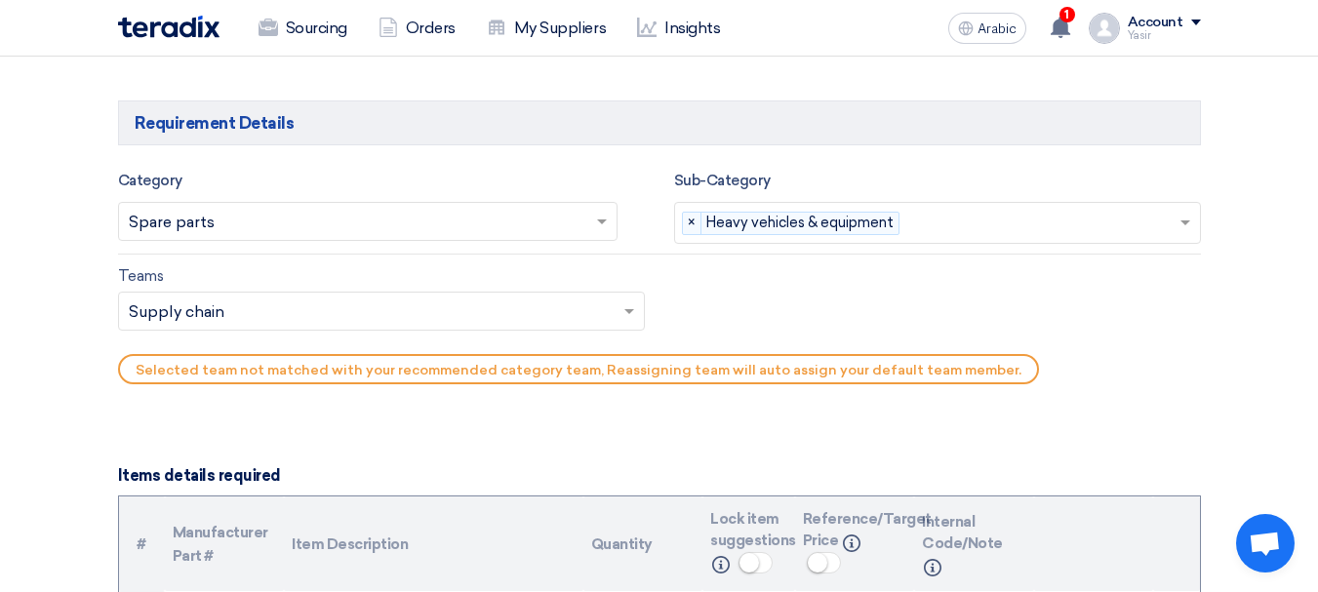
scroll to position [1171, 0]
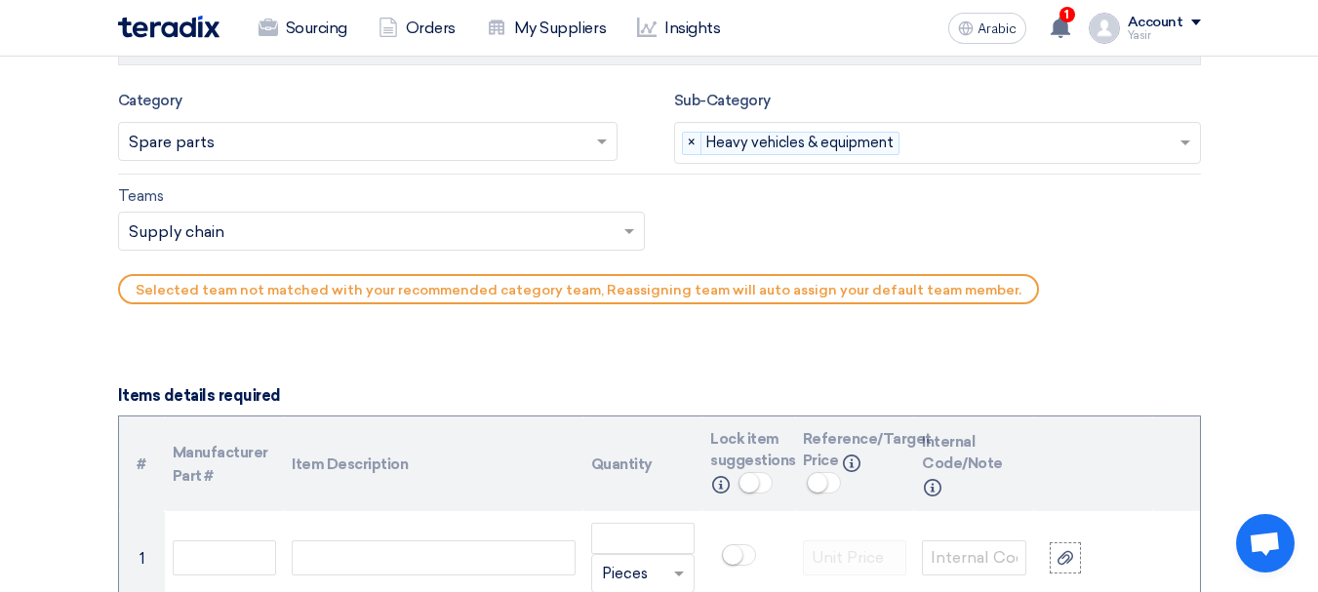
click at [309, 236] on input "text" at bounding box center [372, 234] width 486 height 32
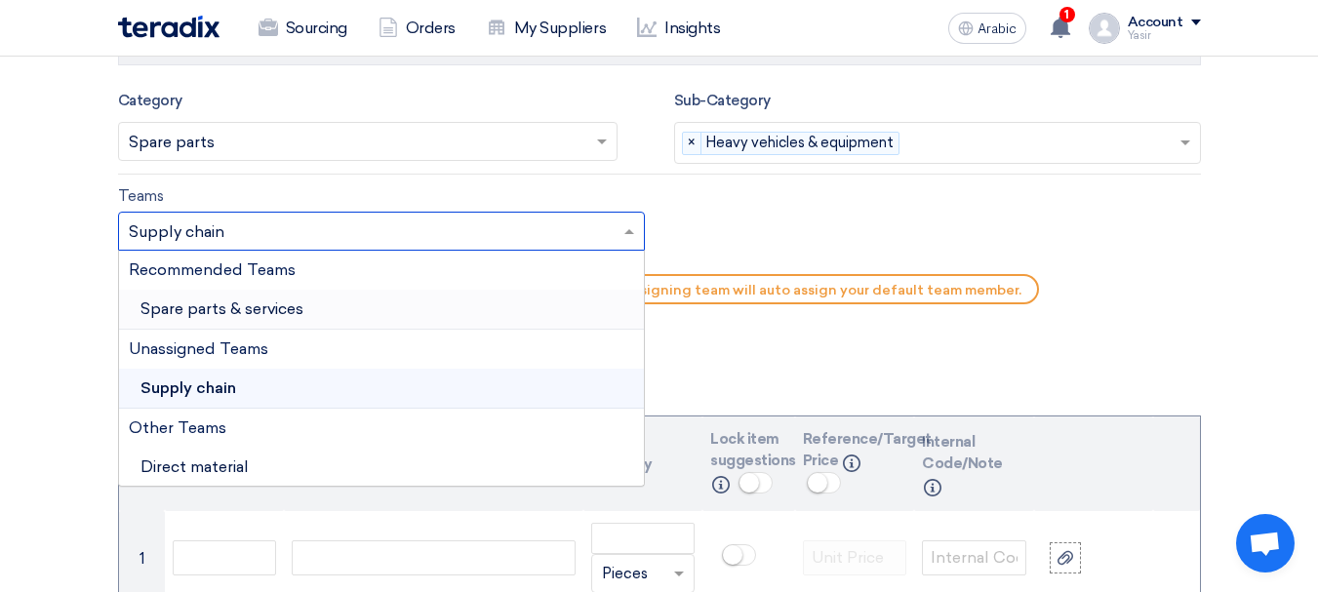
click at [256, 316] on font "Spare parts & services" at bounding box center [221, 309] width 163 height 19
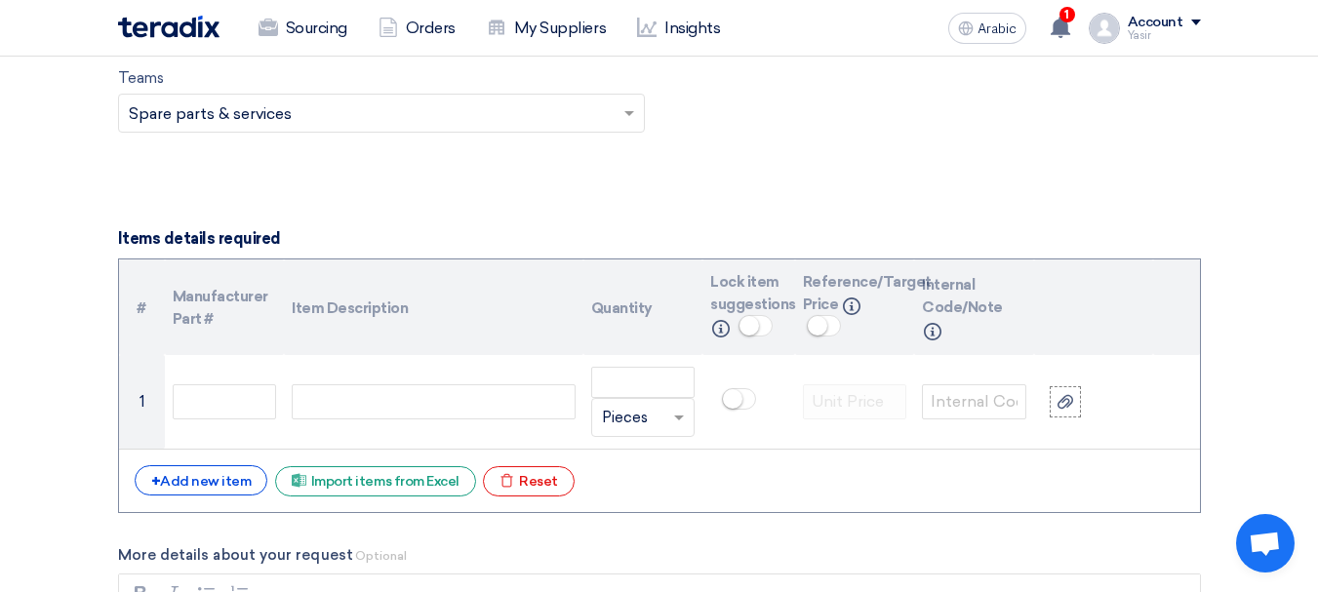
scroll to position [1366, 0]
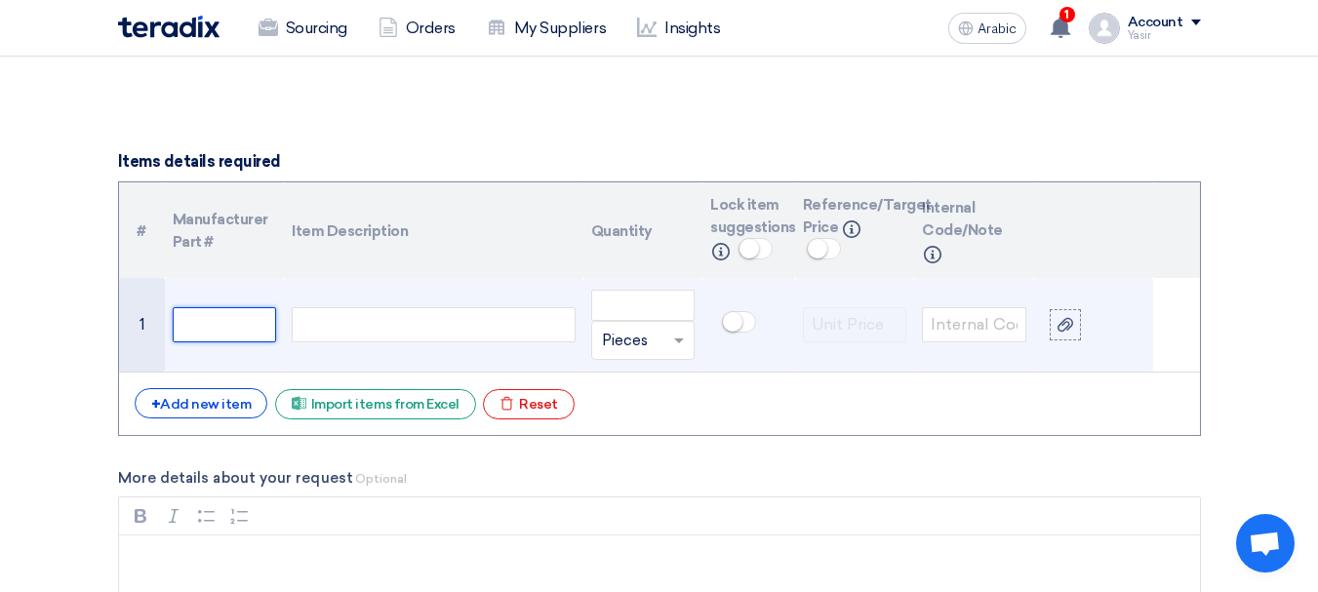
click at [234, 307] on input "text" at bounding box center [225, 324] width 104 height 35
click at [395, 348] on td at bounding box center [433, 325] width 299 height 95
click at [429, 331] on div at bounding box center [433, 324] width 283 height 35
click at [228, 322] on input "text" at bounding box center [225, 324] width 104 height 35
click at [430, 332] on div at bounding box center [433, 324] width 283 height 35
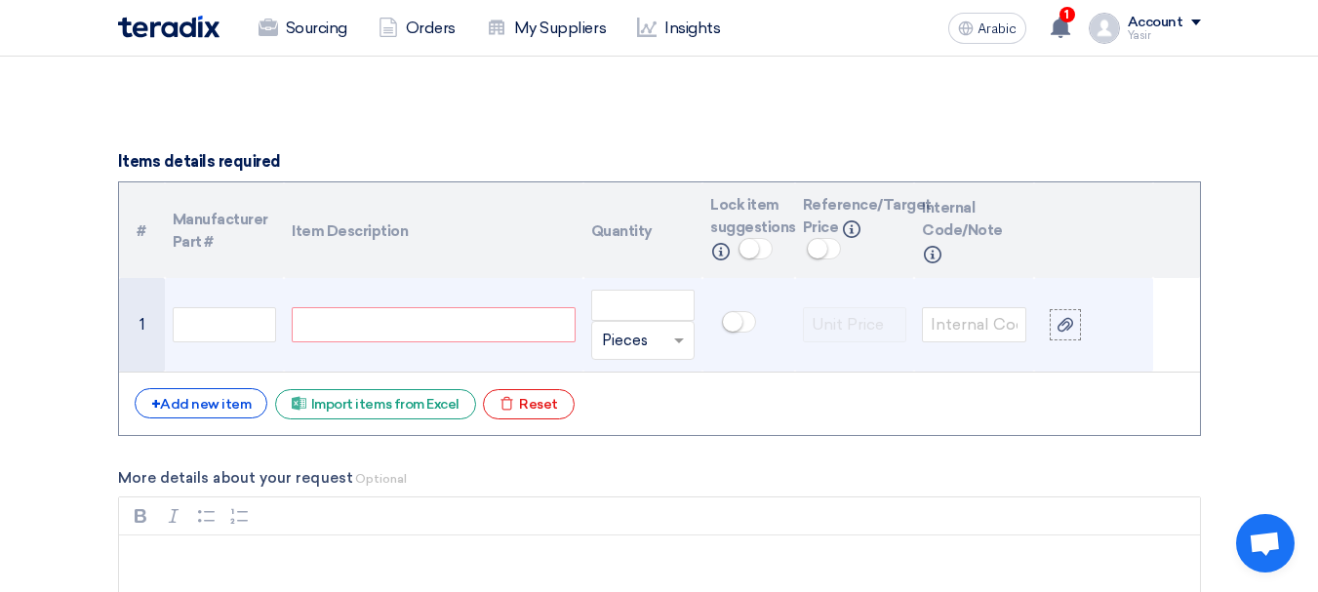
paste div
click at [673, 322] on div "Unit × Pieces" at bounding box center [643, 340] width 104 height 39
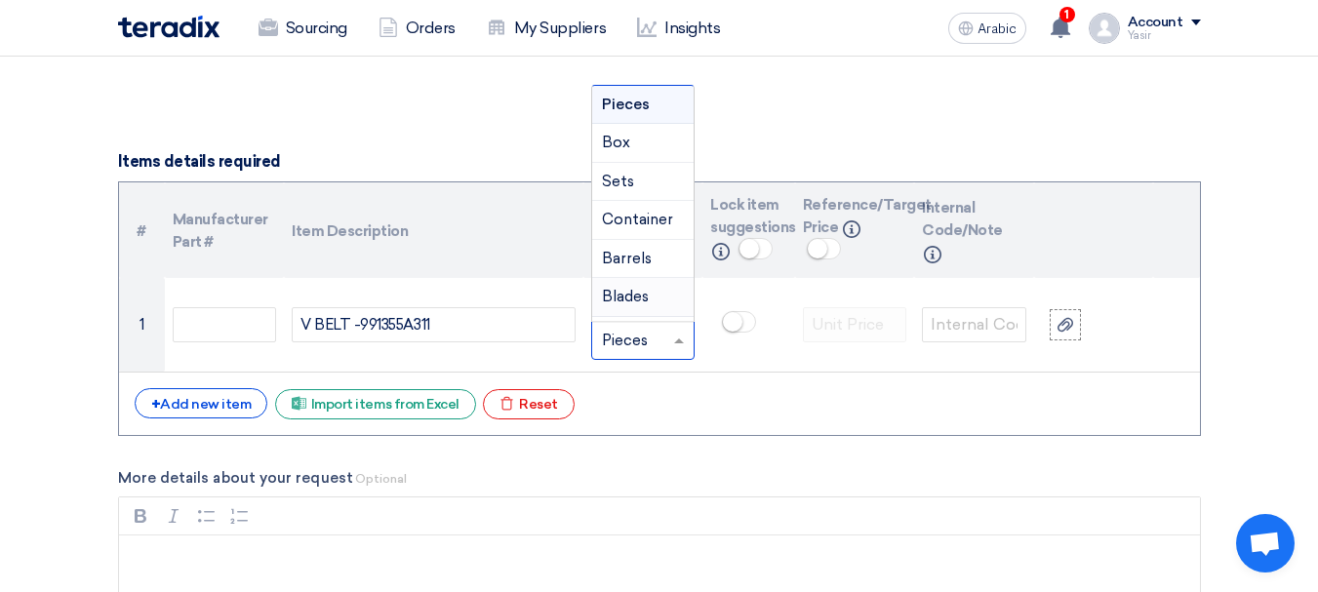
click at [714, 423] on div "# Manufacturer Part # Item Description Quantity Lock item suggestions Info Refe…" at bounding box center [659, 308] width 1083 height 254
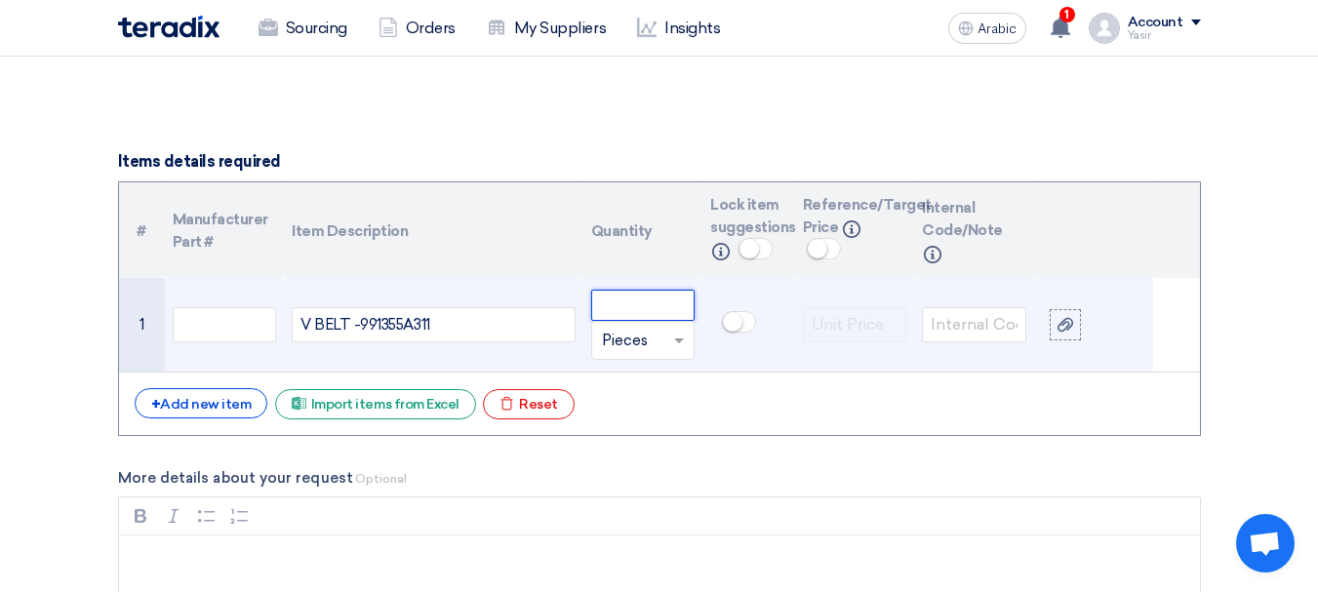
click at [652, 311] on input "number" at bounding box center [643, 305] width 104 height 31
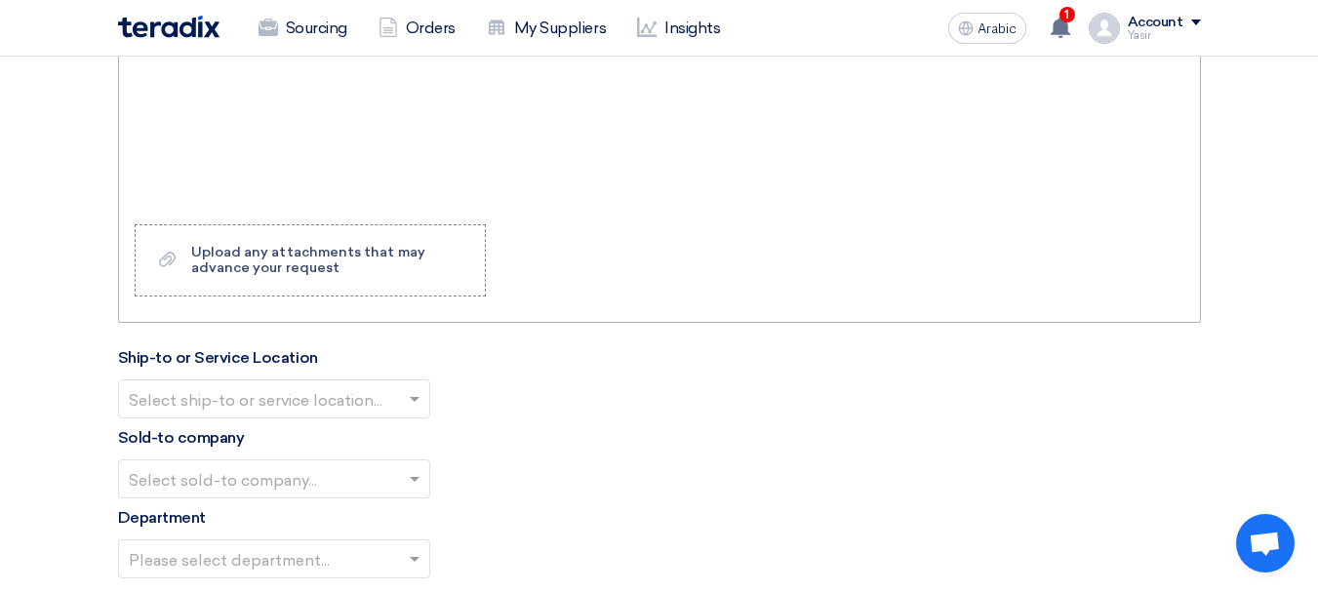
scroll to position [2049, 0]
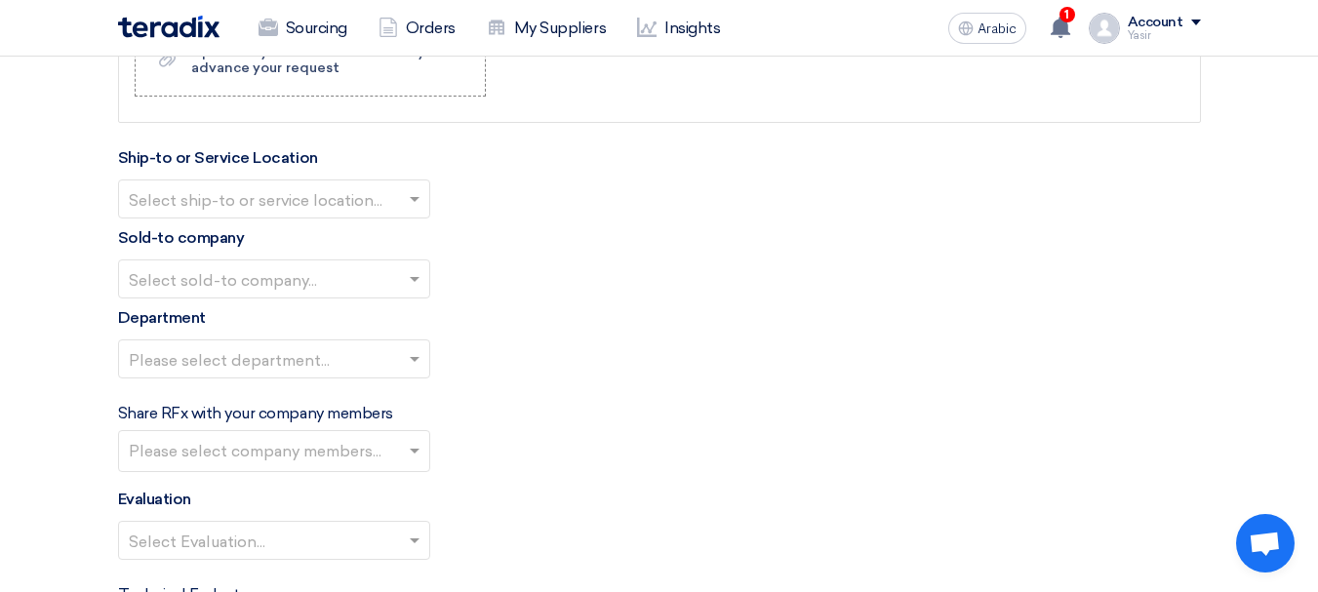
click at [331, 203] on input "text" at bounding box center [264, 200] width 271 height 32
type input "1"
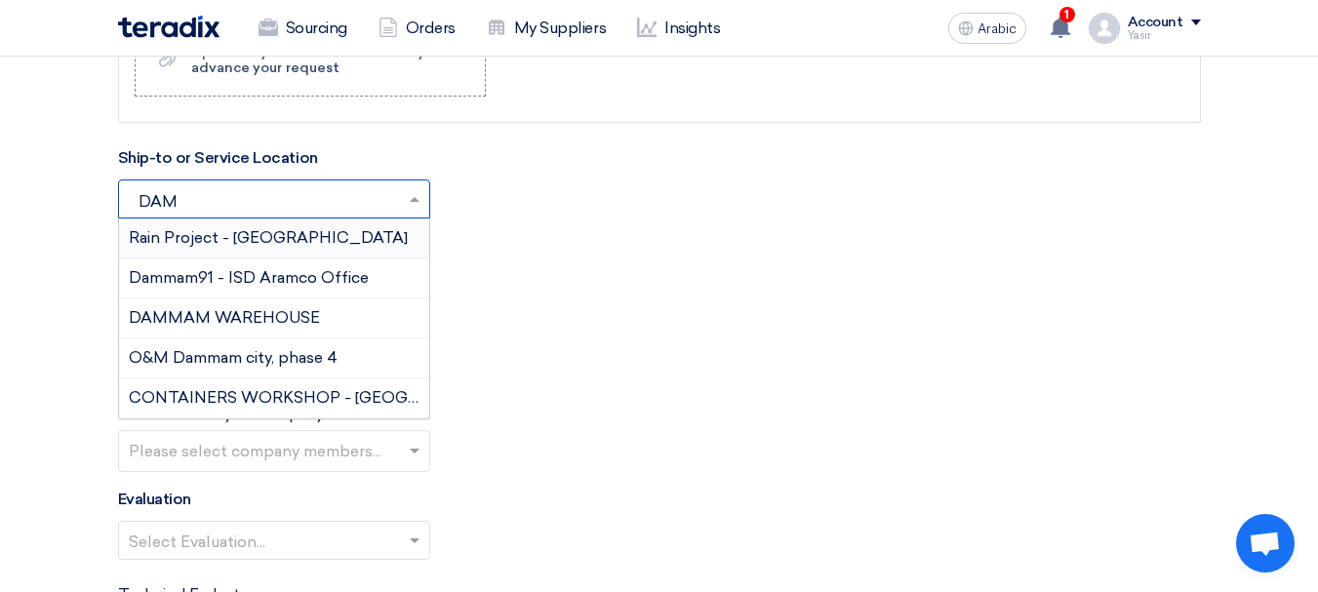
type input "DAMM"
click at [260, 320] on font "DAMMAM WAREHOUSE" at bounding box center [224, 317] width 191 height 19
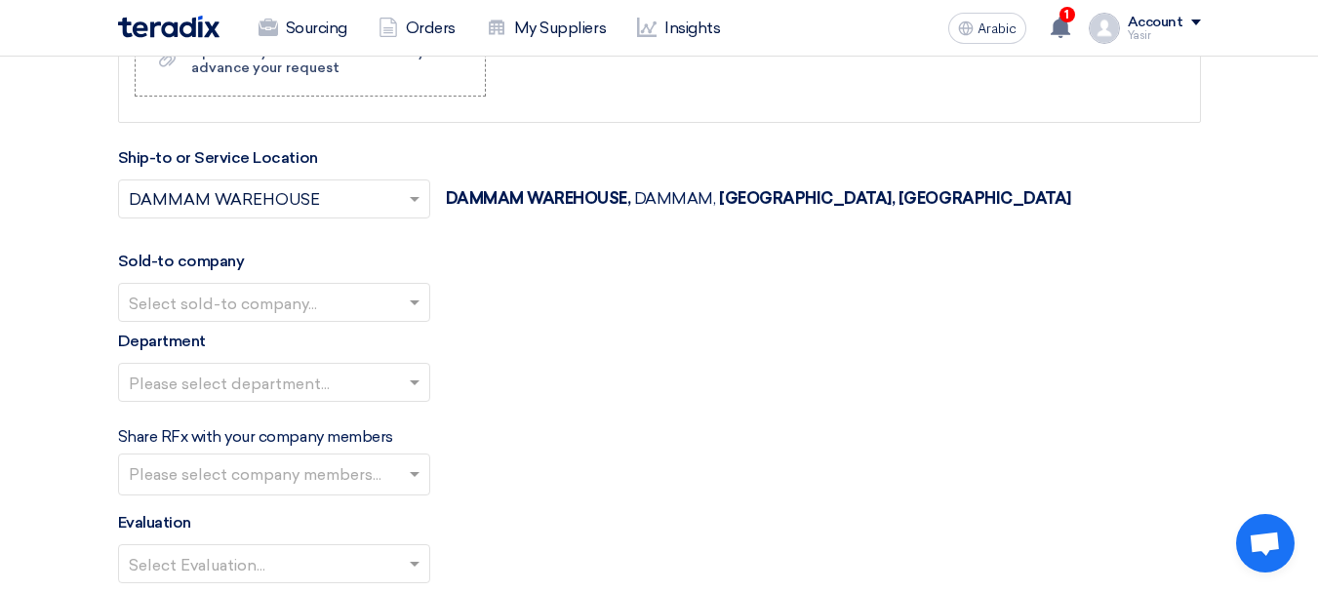
click at [271, 292] on input "text" at bounding box center [264, 304] width 271 height 32
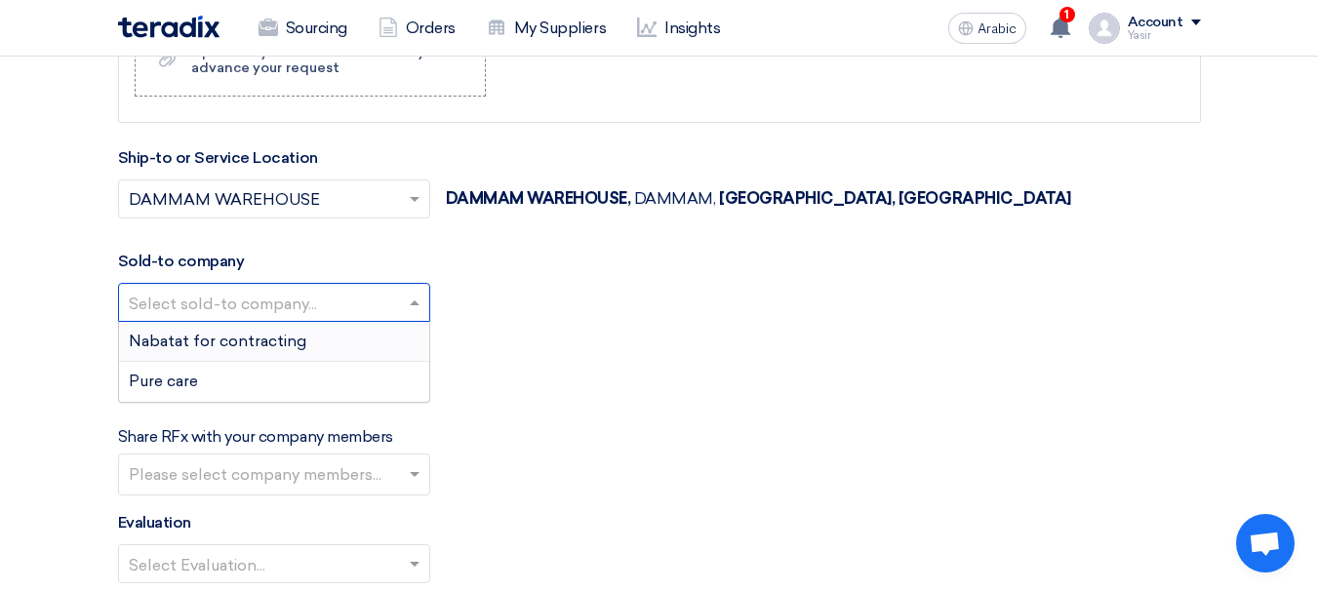
click at [308, 340] on div "Nabatat for contracting" at bounding box center [274, 342] width 310 height 40
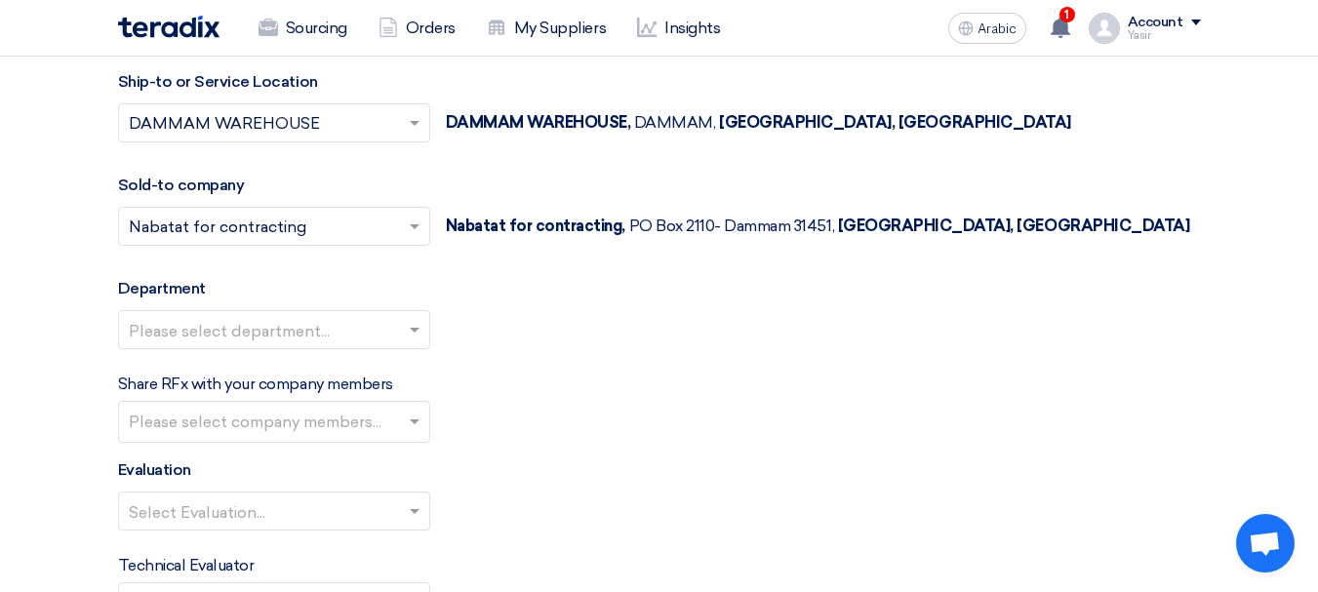
scroll to position [2146, 0]
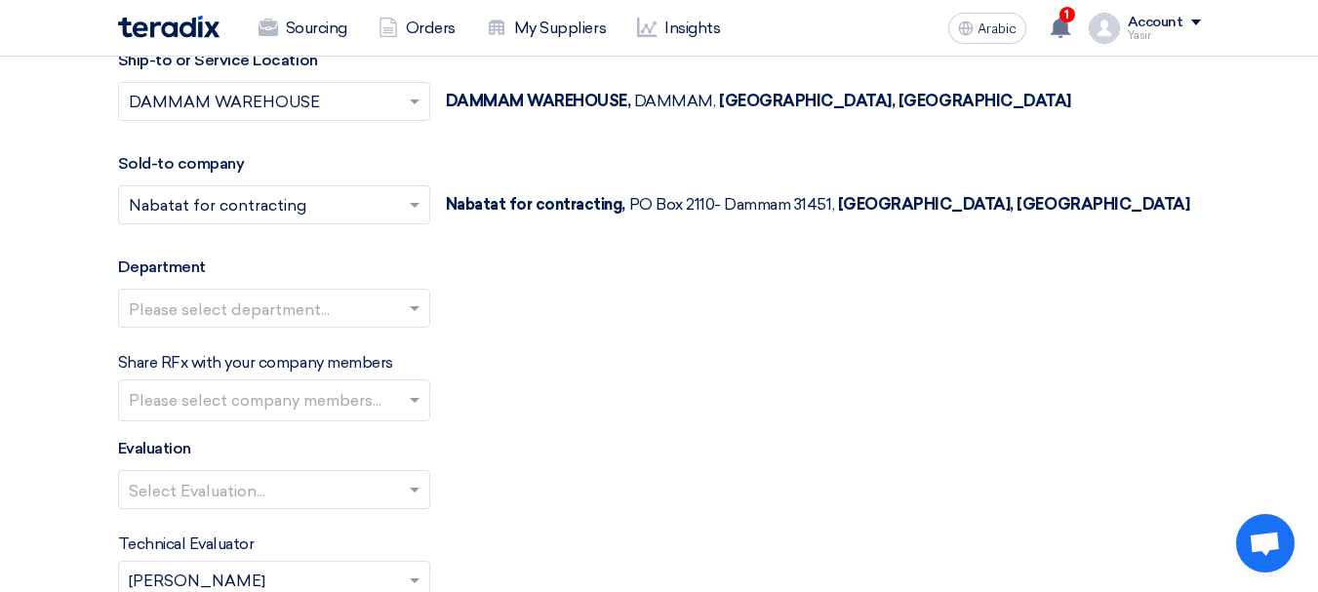
click at [264, 310] on input "text" at bounding box center [264, 310] width 271 height 32
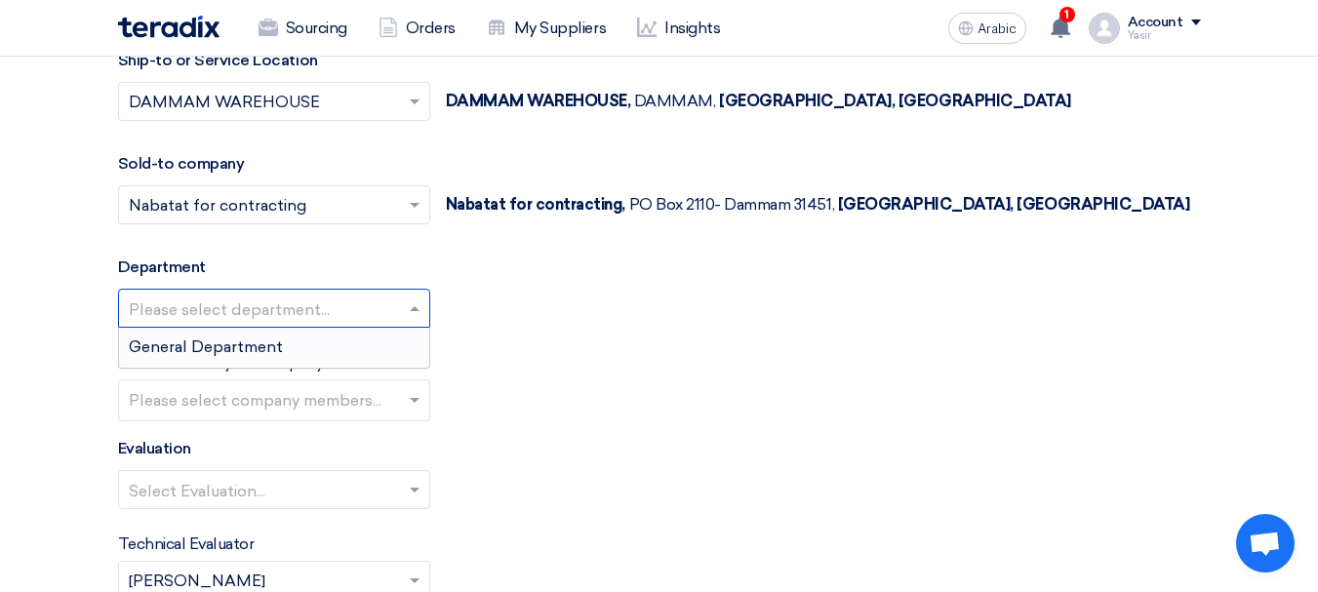
click at [270, 342] on font "General Department" at bounding box center [206, 347] width 154 height 19
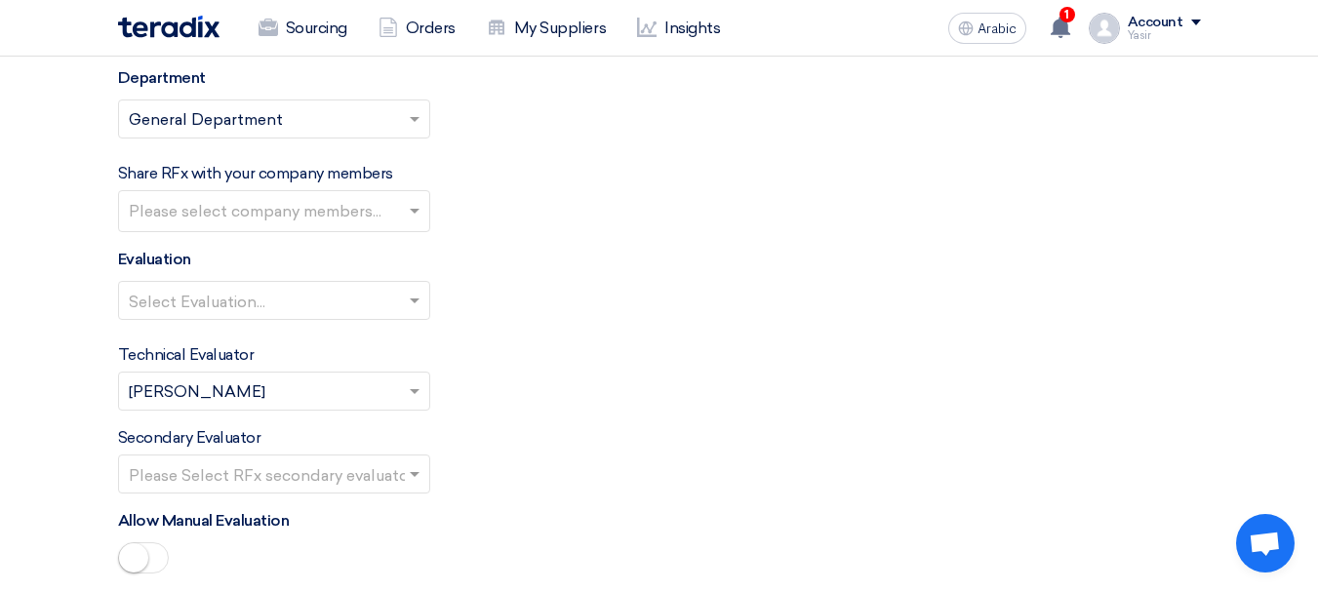
scroll to position [2342, 0]
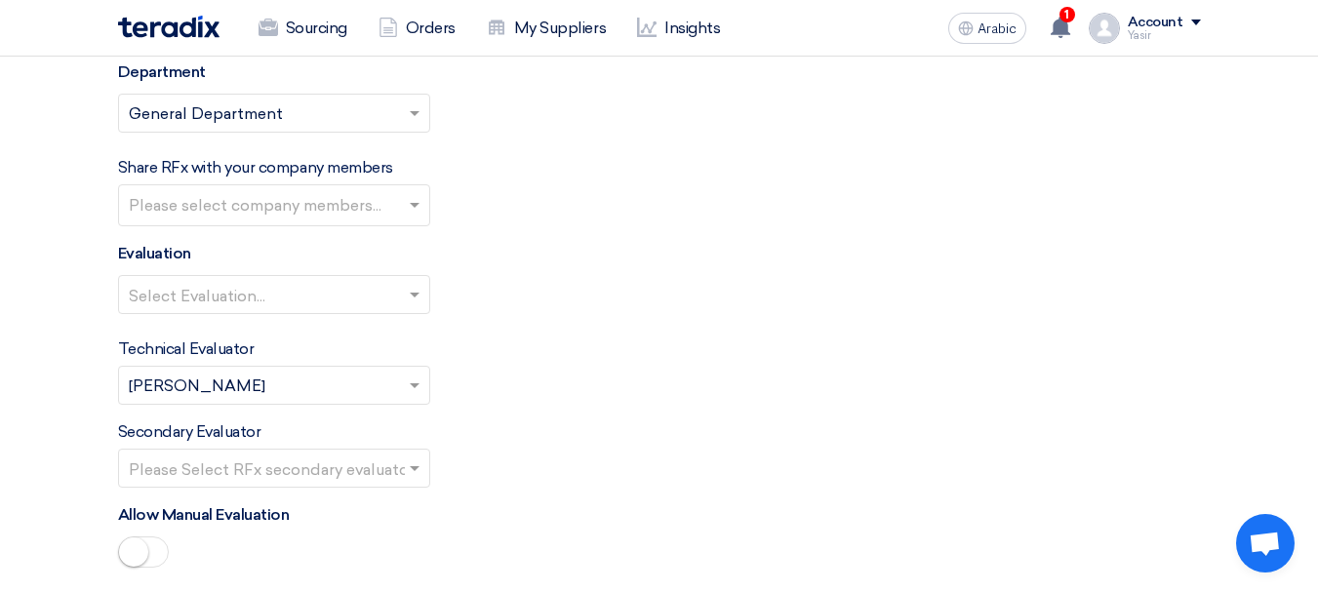
click at [193, 291] on input "text" at bounding box center [264, 296] width 271 height 32
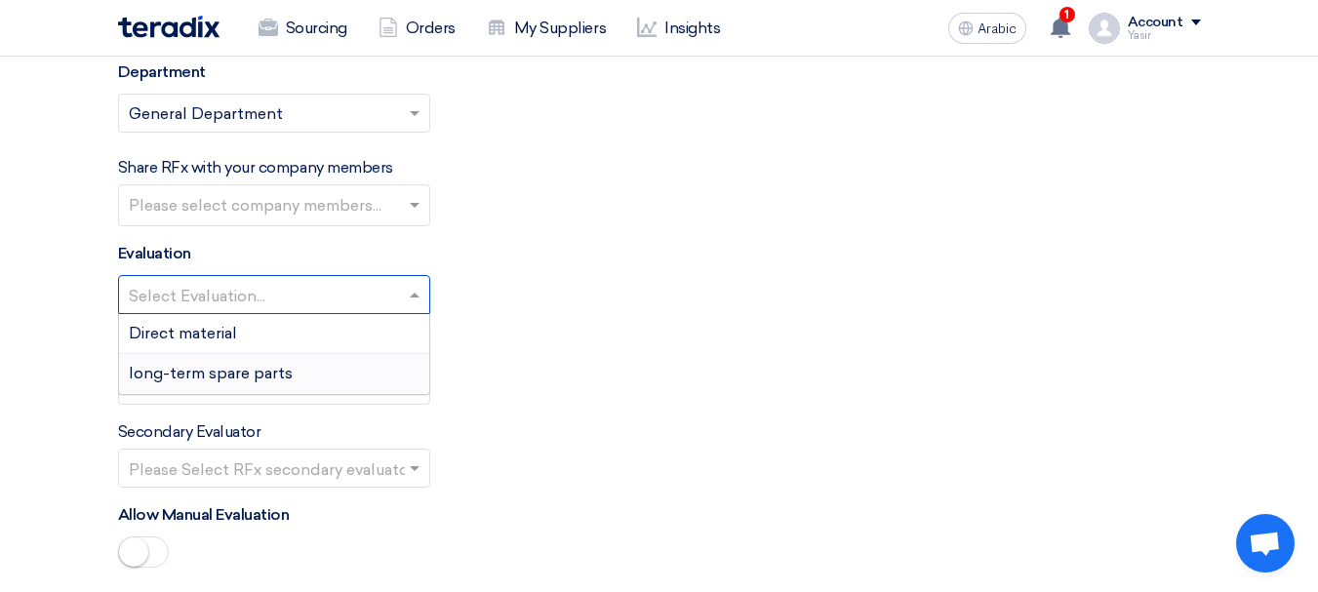
click at [198, 371] on font "long-term spare parts" at bounding box center [211, 373] width 164 height 19
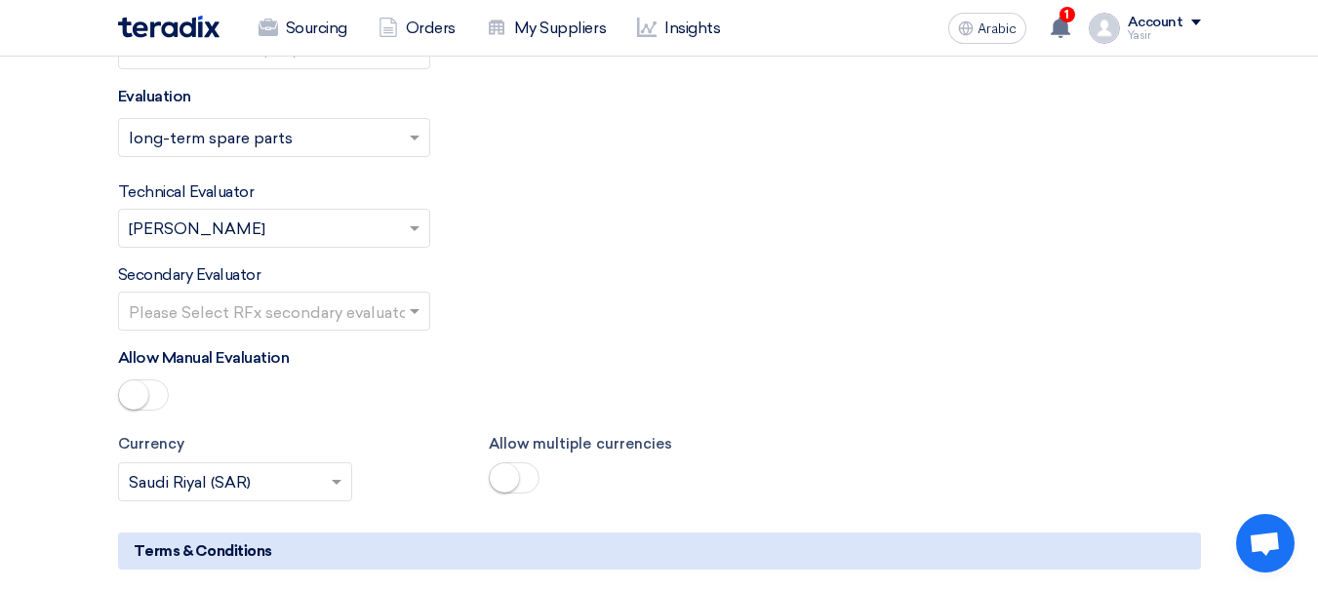
scroll to position [2634, 0]
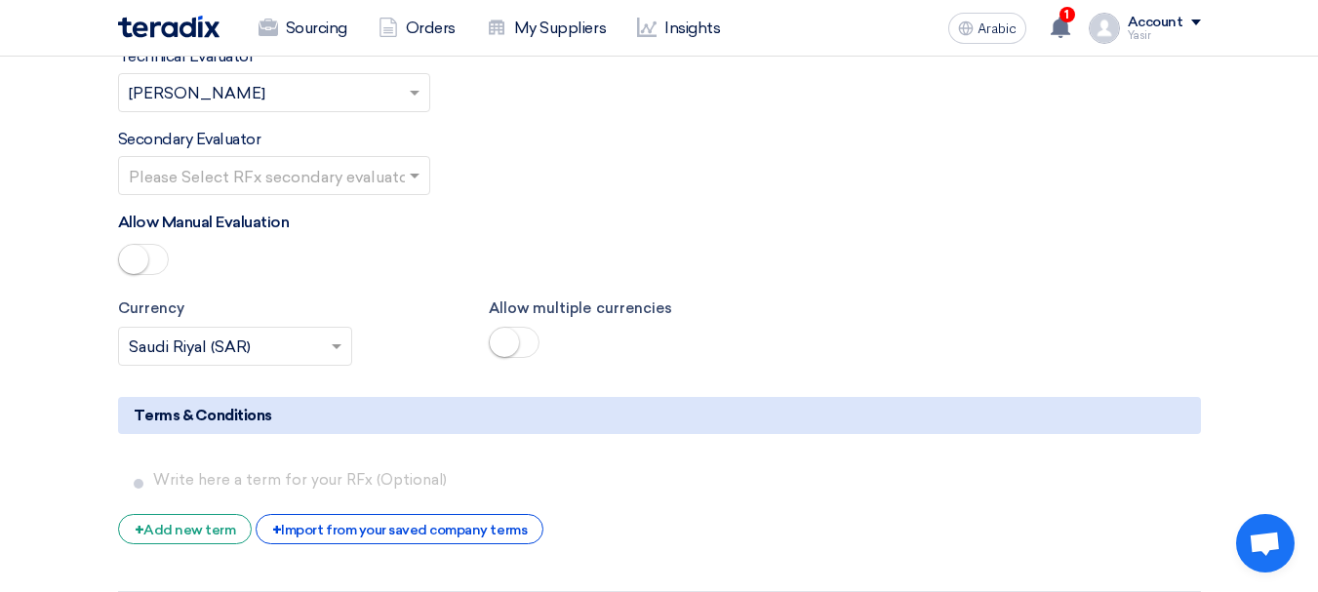
click at [321, 169] on input "text" at bounding box center [264, 177] width 271 height 32
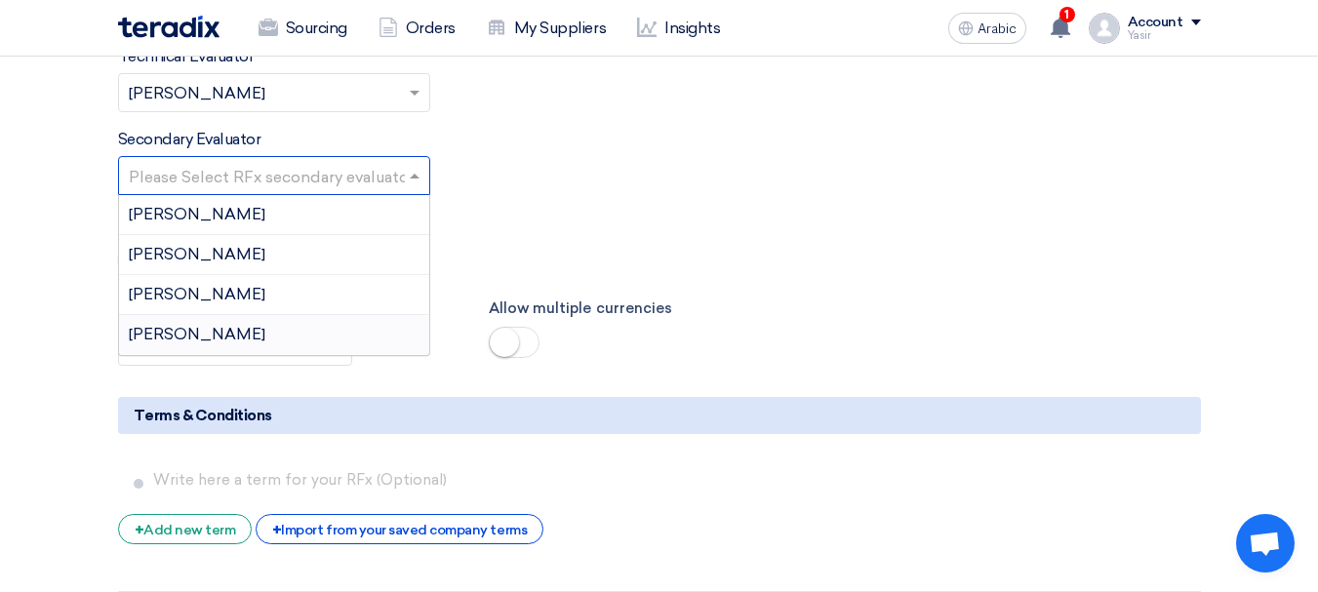
click at [271, 320] on div "[PERSON_NAME]" at bounding box center [274, 334] width 310 height 39
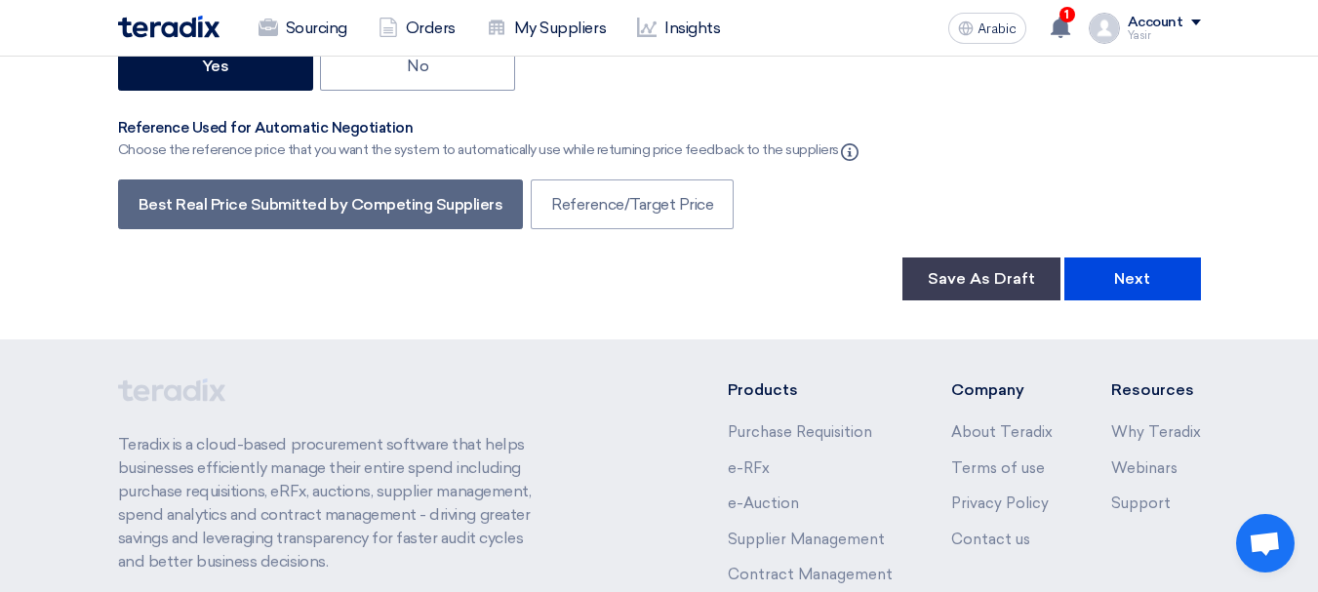
scroll to position [3415, 0]
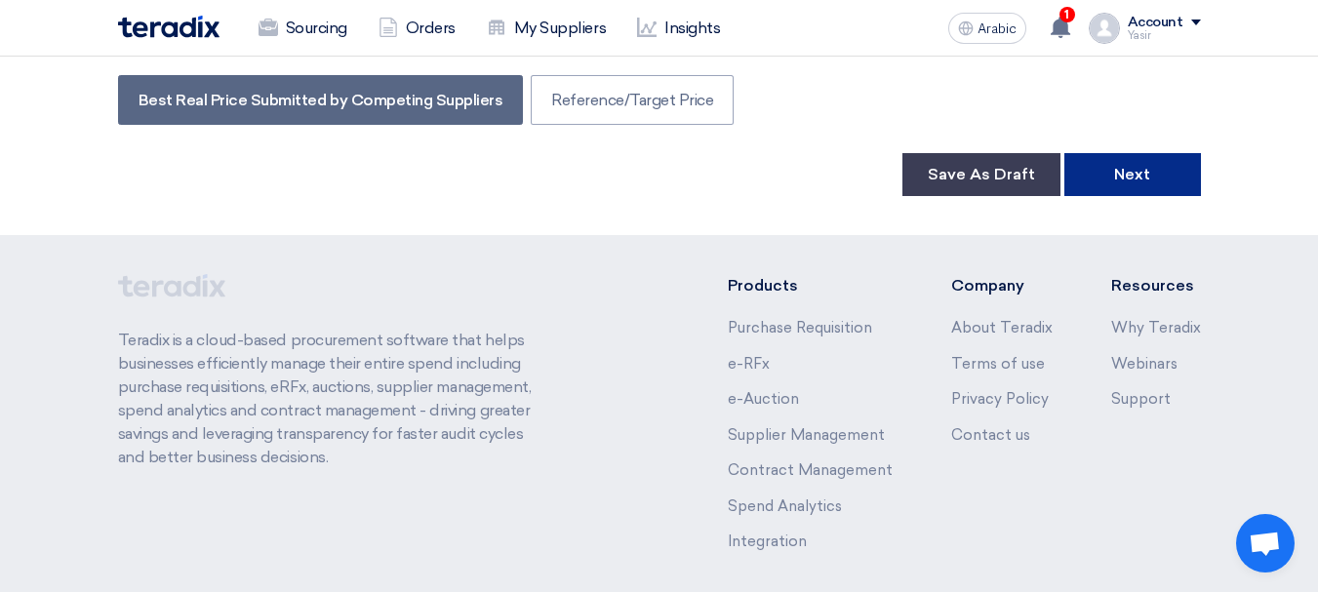
click at [1160, 188] on button "Next" at bounding box center [1132, 174] width 137 height 43
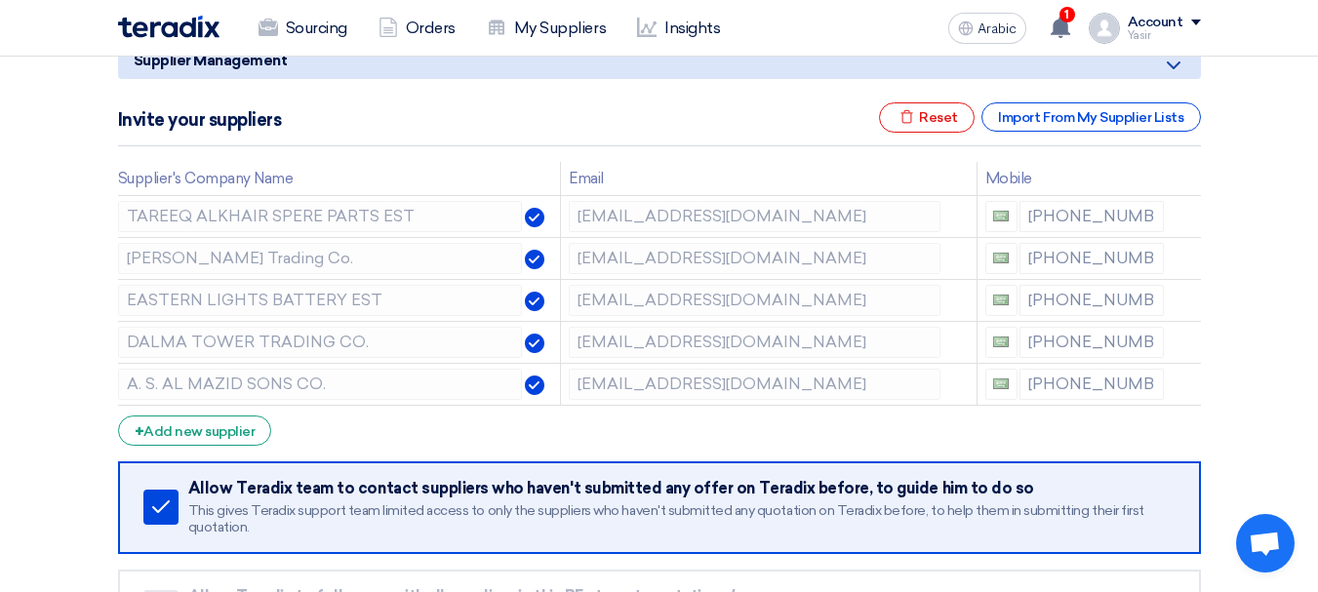
scroll to position [293, 0]
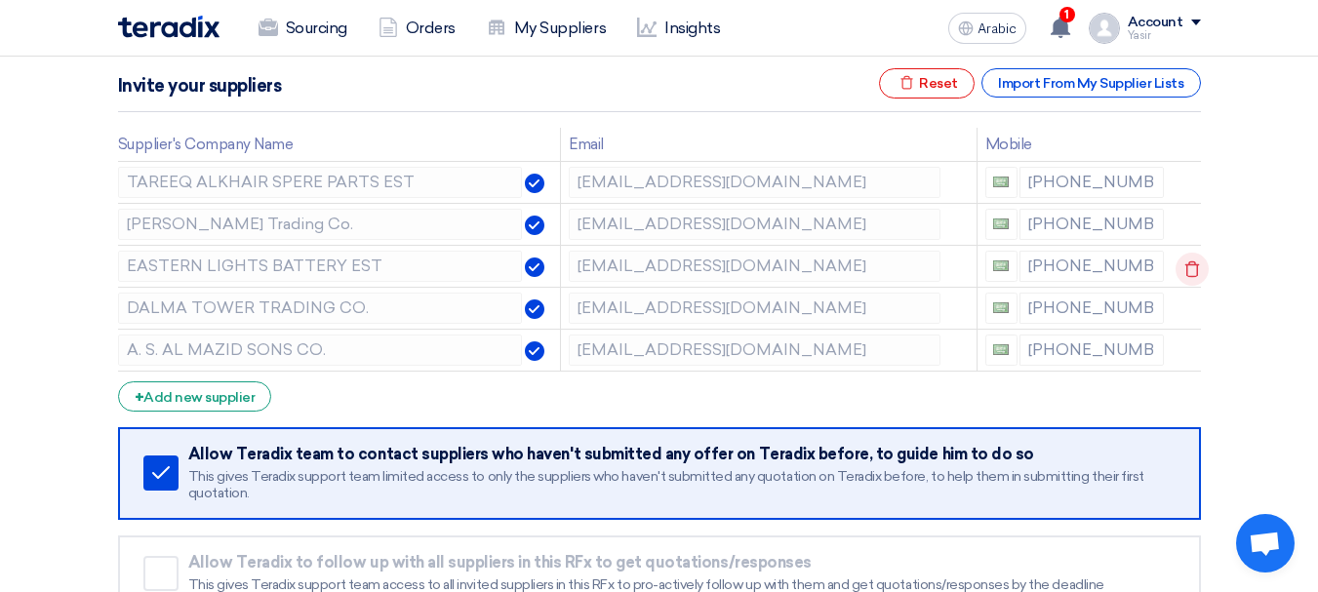
click at [1181, 260] on icon at bounding box center [1192, 269] width 33 height 33
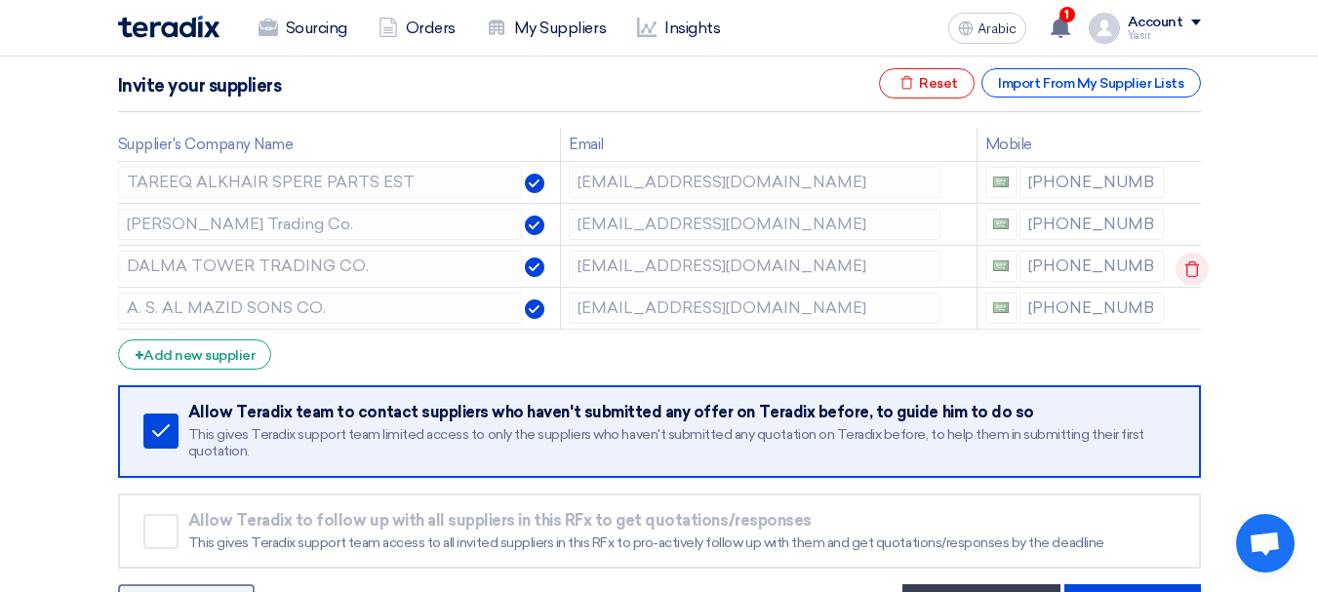
click at [1181, 267] on icon at bounding box center [1192, 269] width 33 height 33
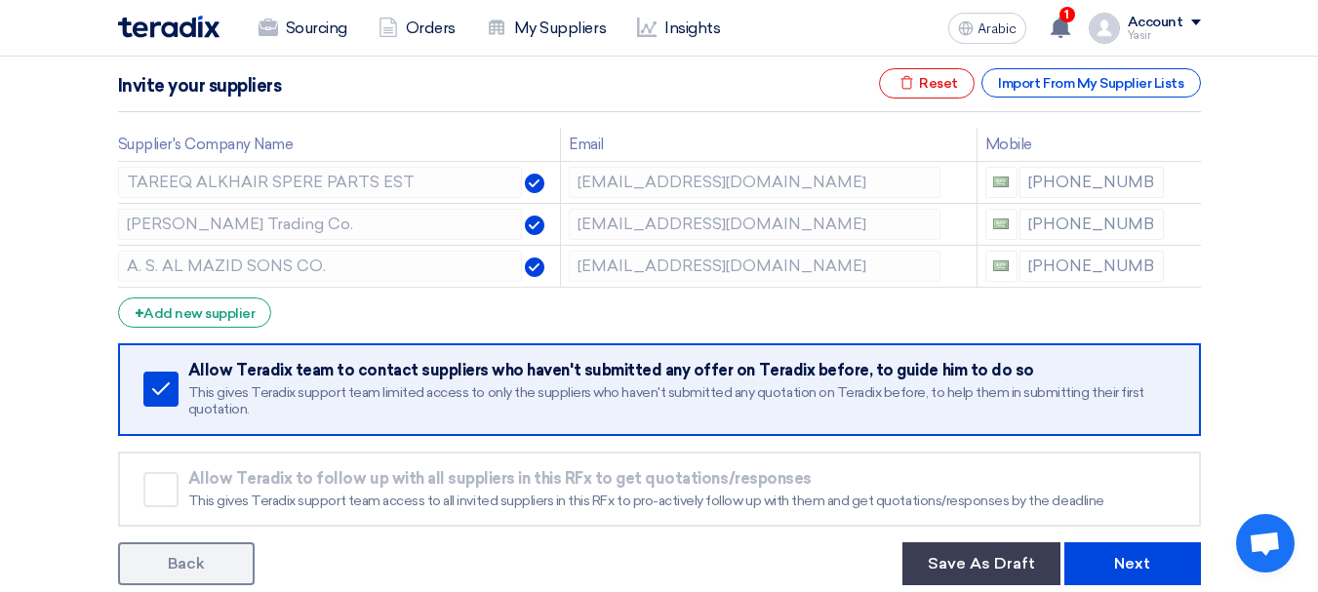
click at [0, 0] on icon at bounding box center [0, 0] width 0 height 0
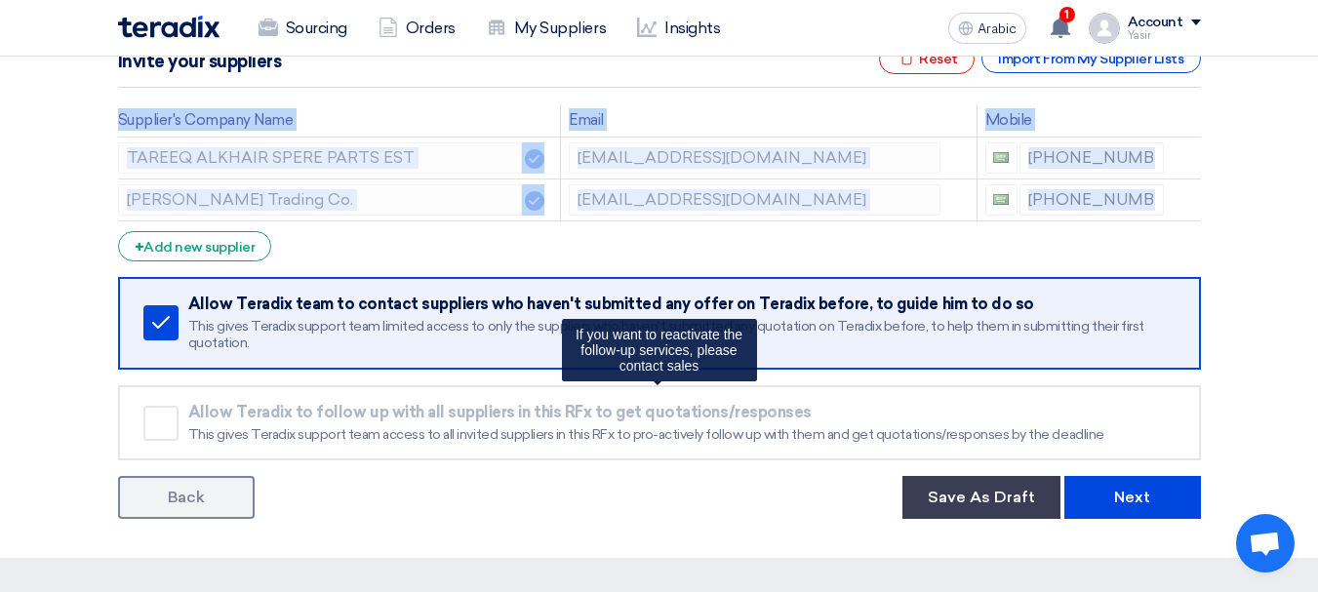
scroll to position [390, 0]
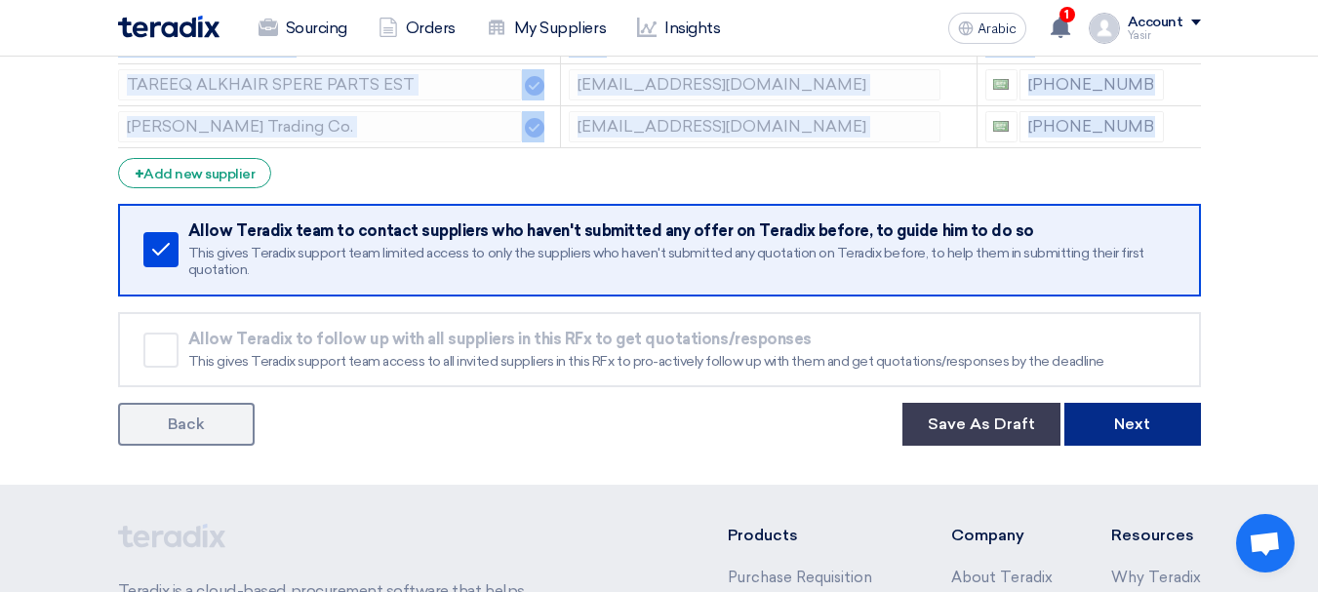
click at [1143, 431] on font "Next" at bounding box center [1132, 424] width 36 height 19
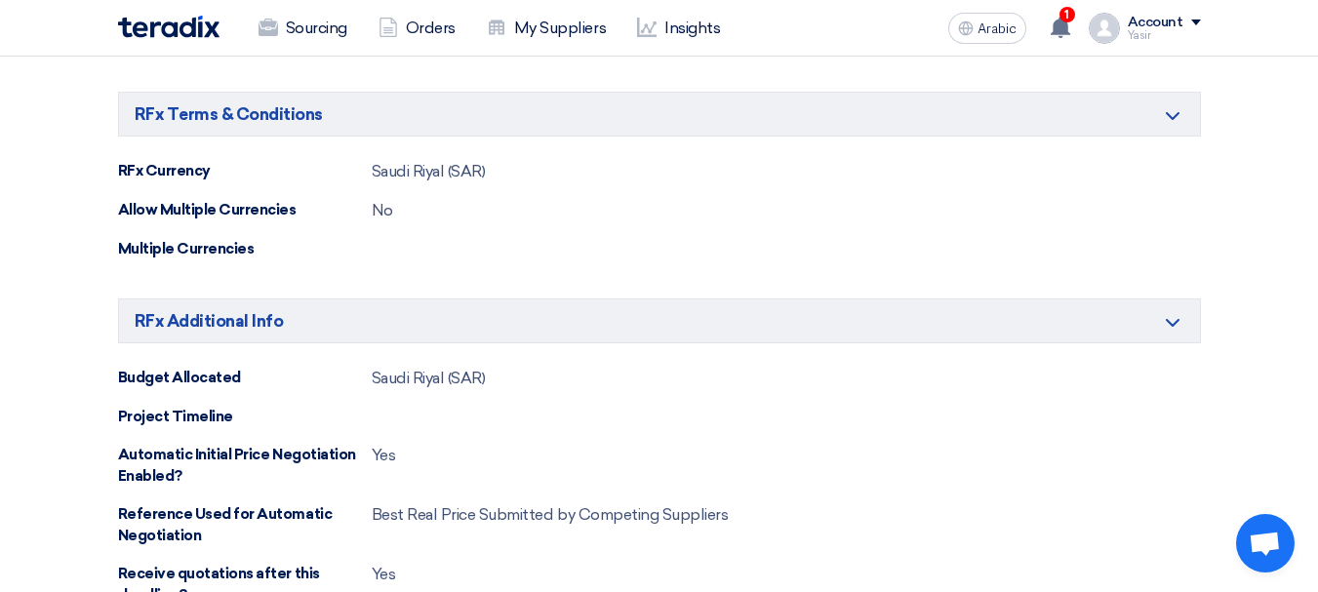
scroll to position [1171, 0]
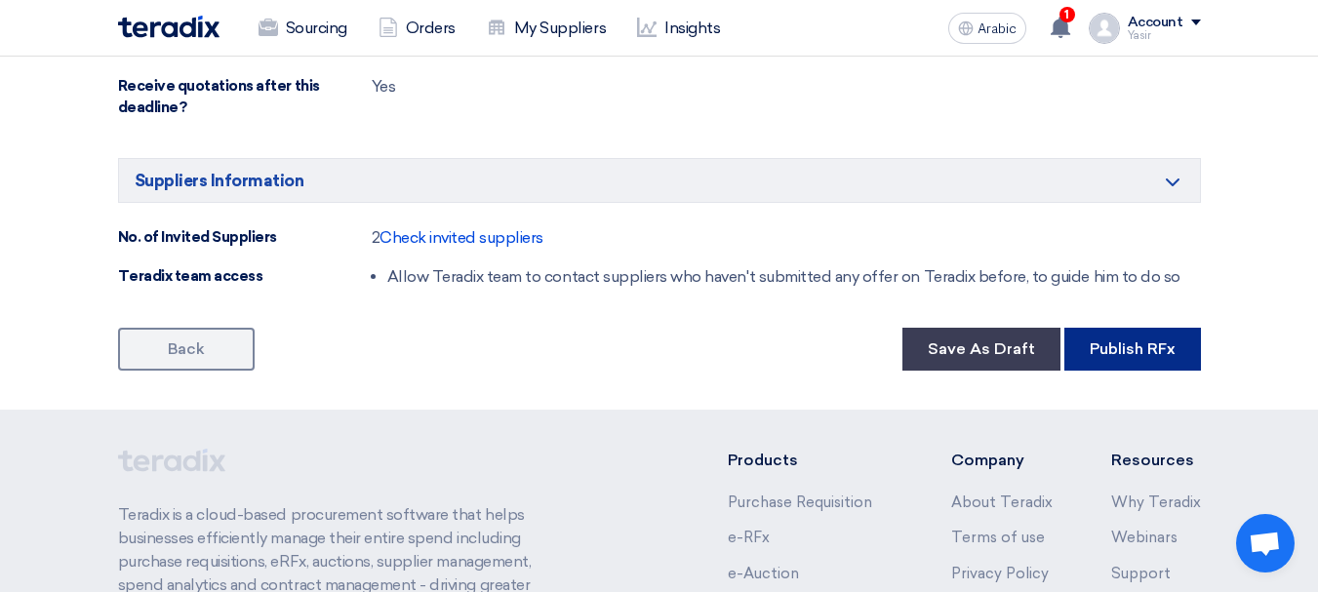
click at [1103, 340] on font "Publish RFx" at bounding box center [1133, 349] width 86 height 19
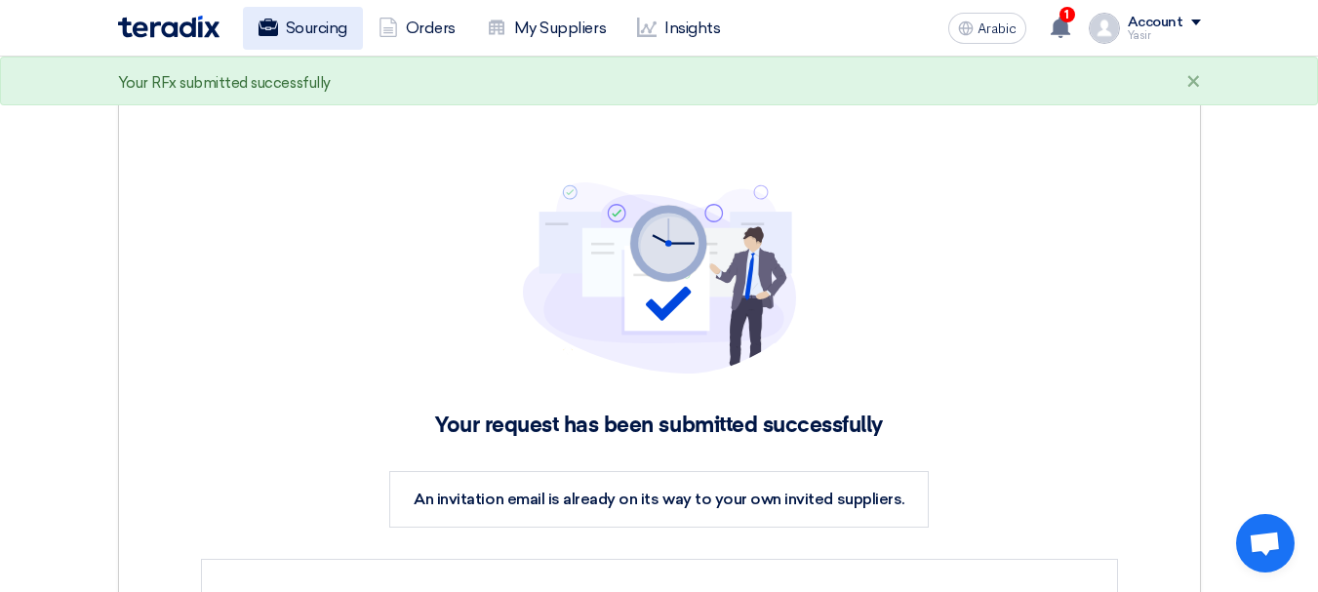
click at [300, 26] on font "Sourcing" at bounding box center [316, 28] width 61 height 19
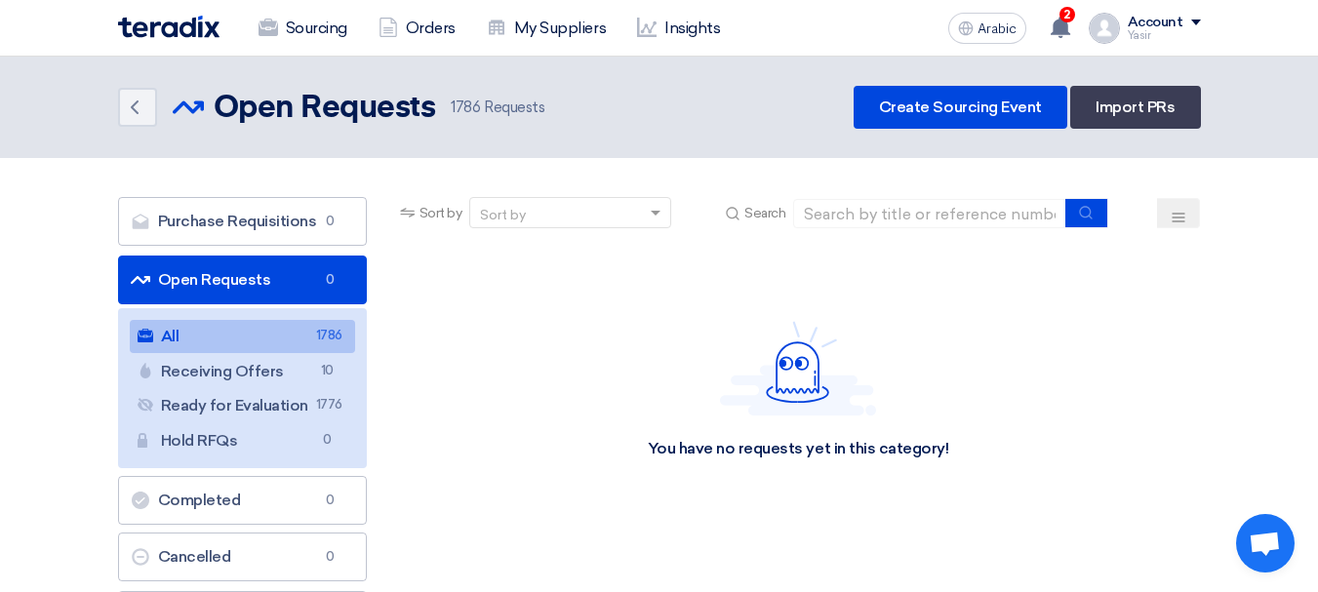
click at [283, 280] on link "Open Requests Open Requests 0" at bounding box center [242, 280] width 249 height 49
click at [291, 339] on link "All All 1786" at bounding box center [242, 336] width 225 height 33
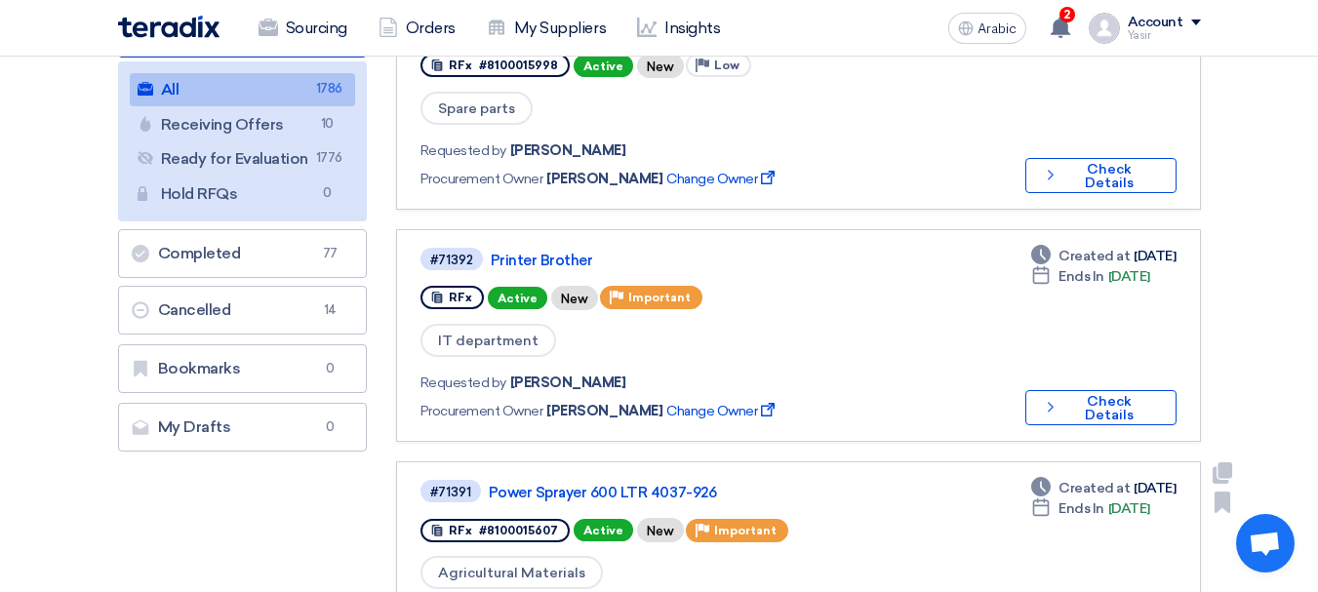
scroll to position [98, 0]
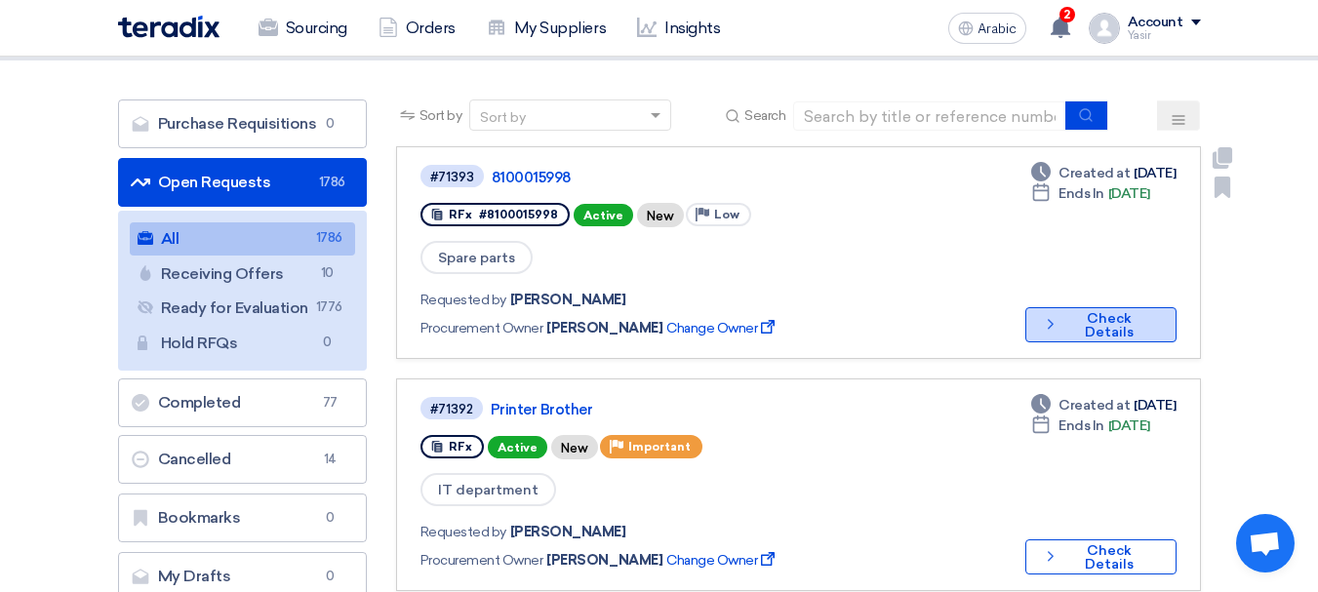
click at [1059, 315] on icon "Check details" at bounding box center [1051, 324] width 18 height 19
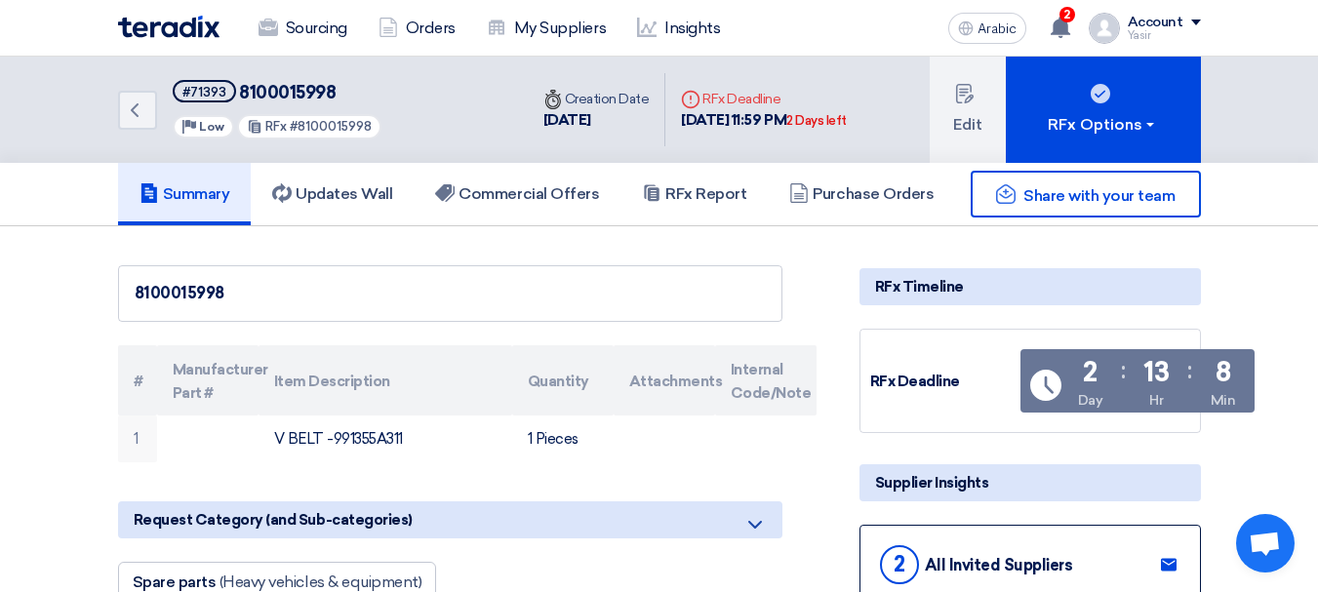
click at [261, 98] on font "8100015998" at bounding box center [287, 92] width 97 height 21
copy font "8100015998"
click at [150, 106] on link "Back" at bounding box center [137, 110] width 39 height 39
